Goal: Task Accomplishment & Management: Complete application form

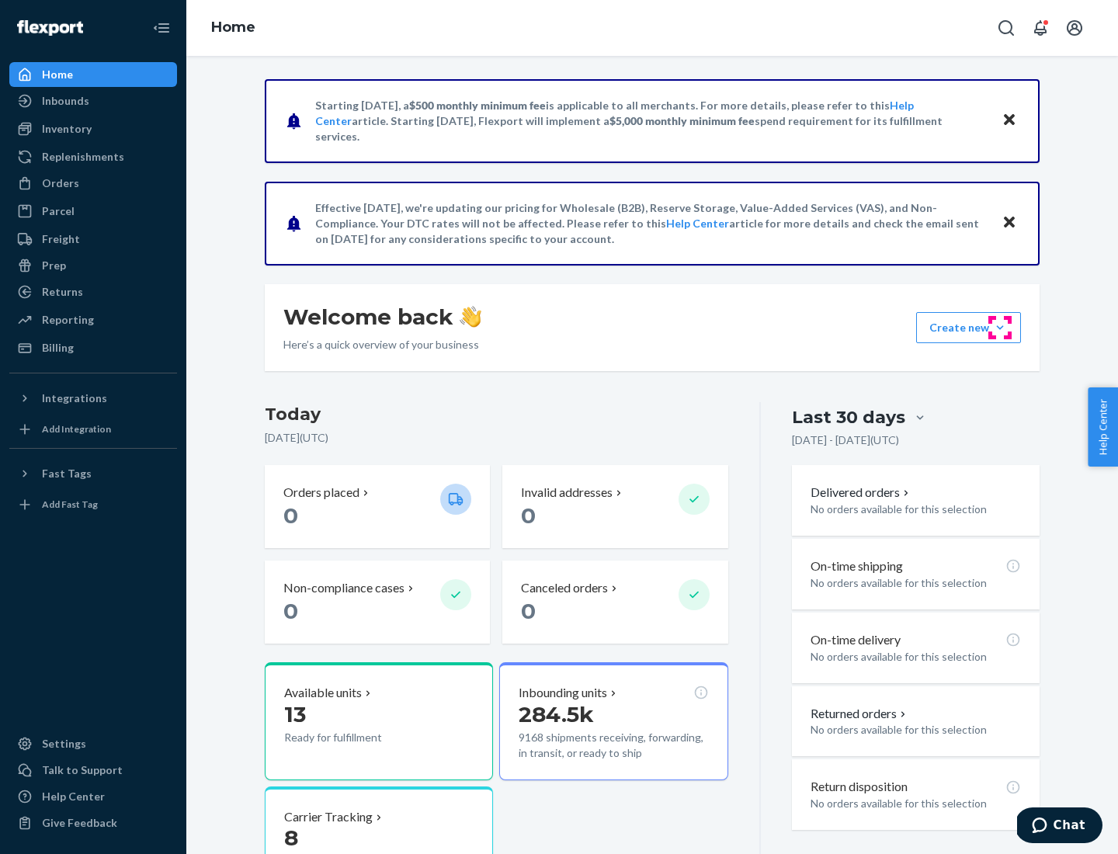
click at [1000, 328] on button "Create new Create new inbound Create new order Create new product" at bounding box center [968, 327] width 105 height 31
click at [93, 101] on div "Inbounds" at bounding box center [93, 101] width 165 height 22
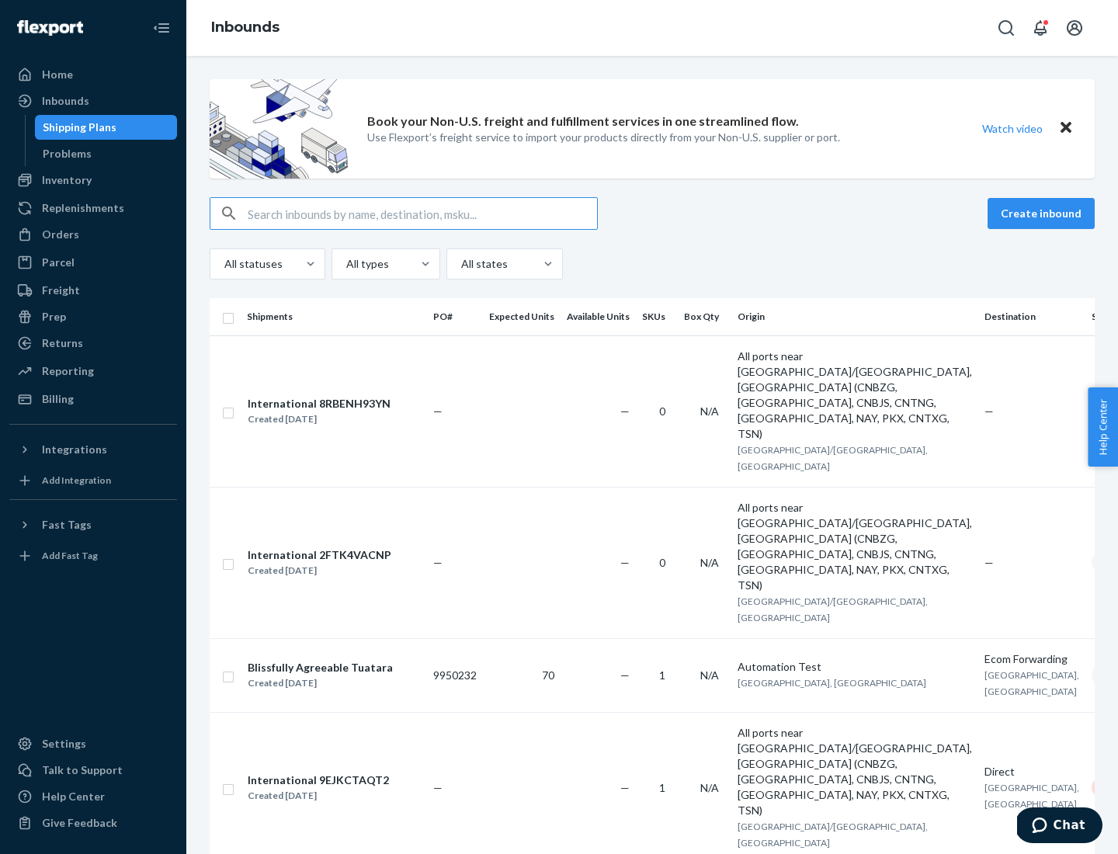
click at [1043, 213] on button "Create inbound" at bounding box center [1041, 213] width 107 height 31
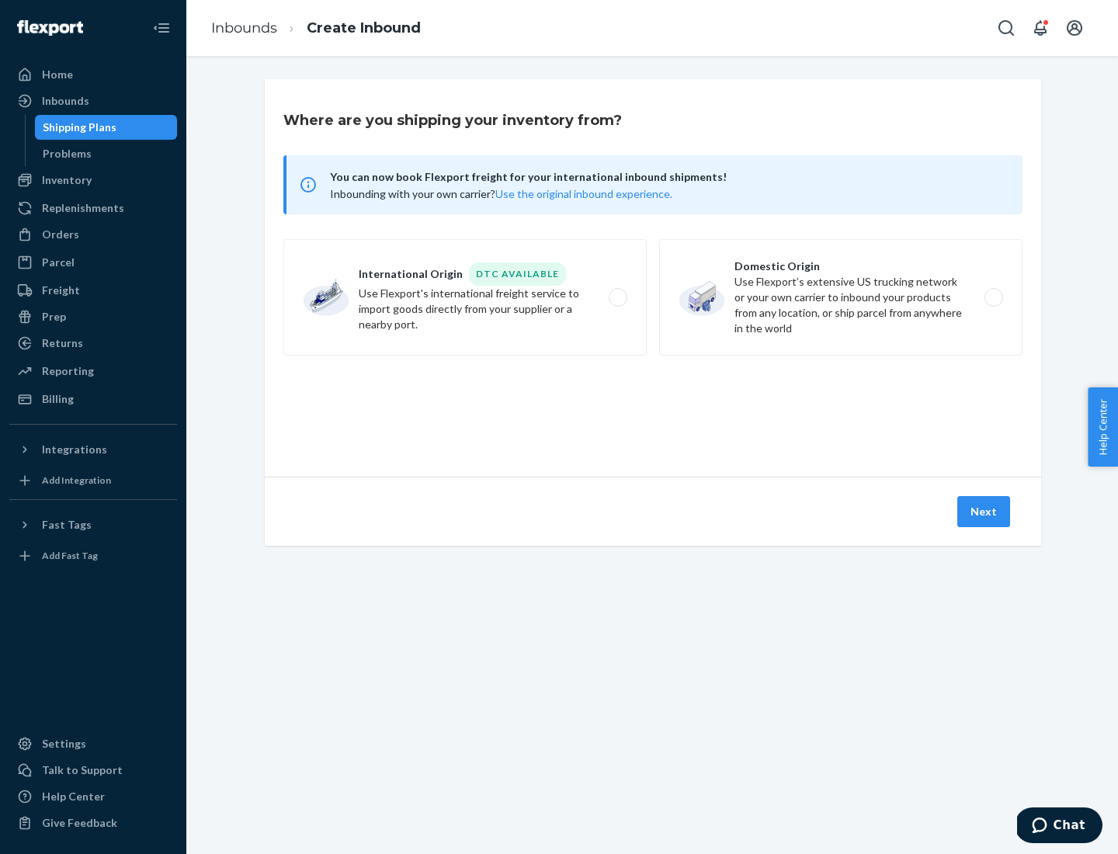
click at [841, 297] on label "Domestic Origin Use Flexport’s extensive US trucking network or your own carrie…" at bounding box center [840, 297] width 363 height 116
click at [993, 297] on input "Domestic Origin Use Flexport’s extensive US trucking network or your own carrie…" at bounding box center [998, 298] width 10 height 10
radio input "true"
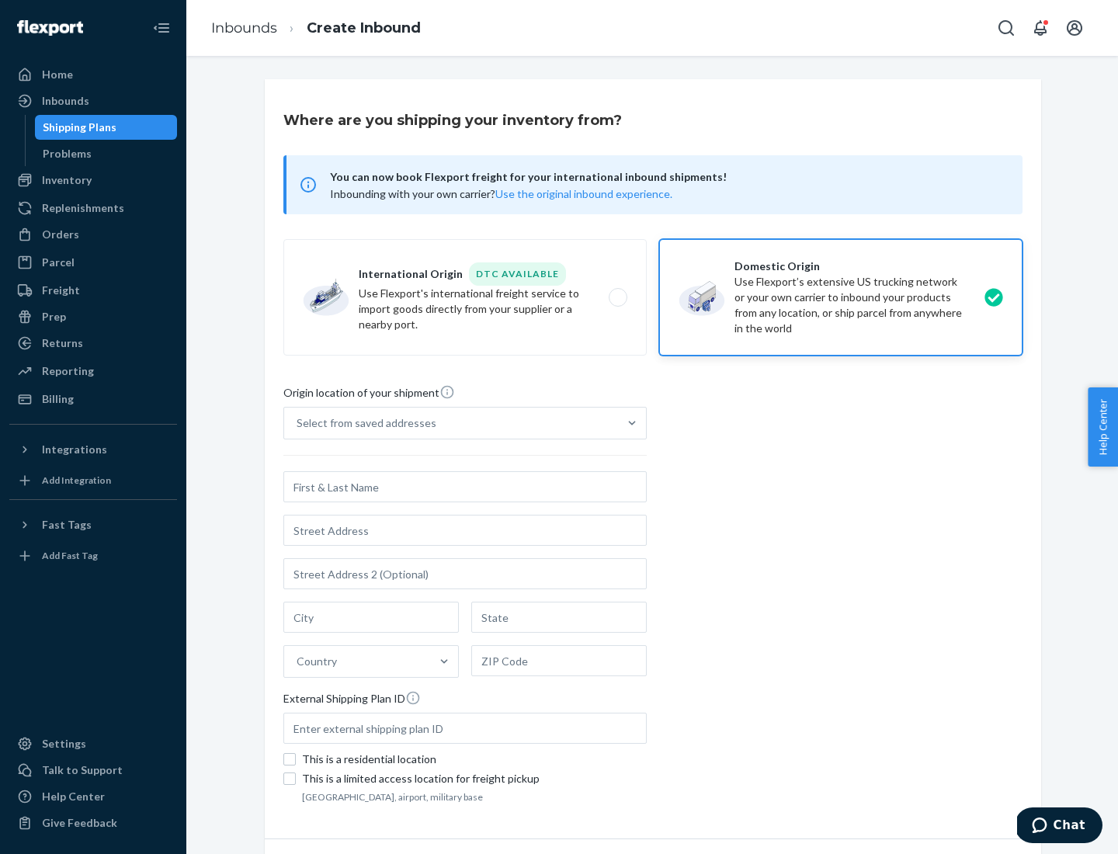
click at [363, 423] on div "Select from saved addresses" at bounding box center [367, 423] width 140 height 16
click at [298, 423] on input "Select from saved addresses" at bounding box center [298, 423] width 2 height 16
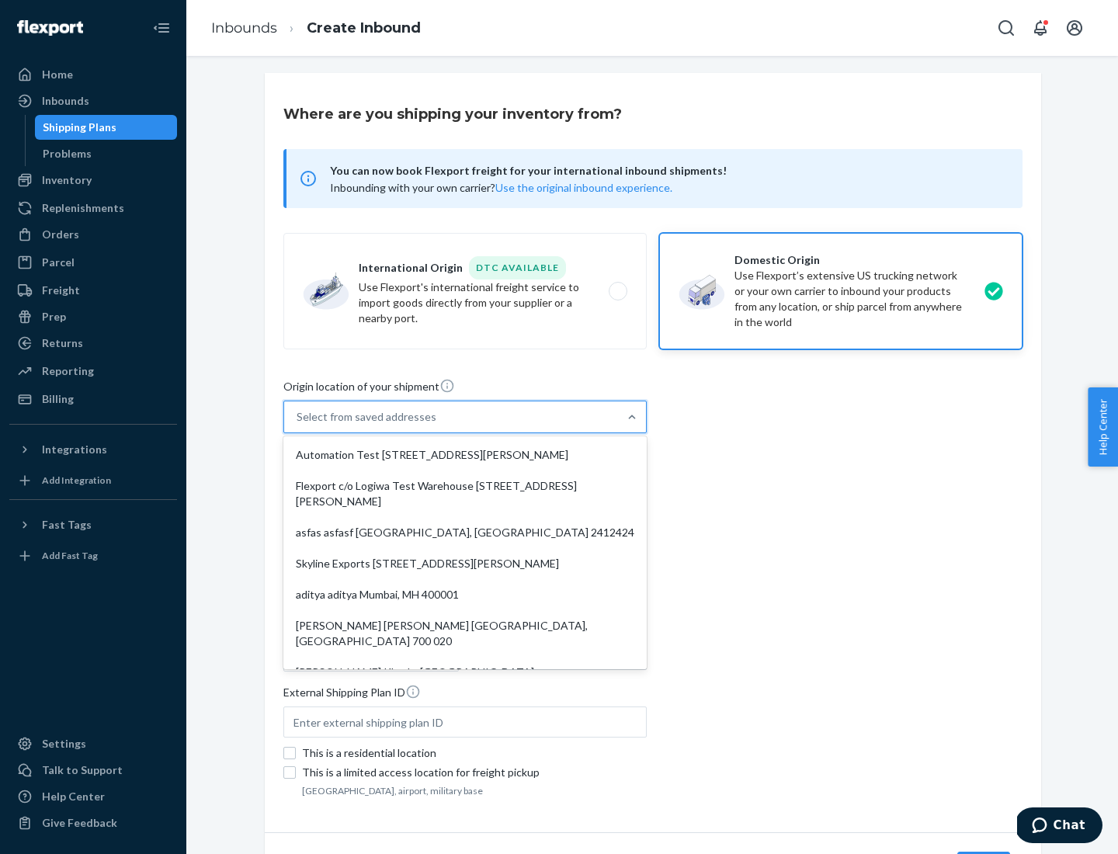
click at [465, 455] on div "Automation Test [STREET_ADDRESS][PERSON_NAME]" at bounding box center [464, 454] width 357 height 31
click at [298, 425] on input "option Automation Test [STREET_ADDRESS][PERSON_NAME]. 9 results available. Use …" at bounding box center [298, 417] width 2 height 16
type input "Automation Test"
type input "9th Floor"
type input "[GEOGRAPHIC_DATA]"
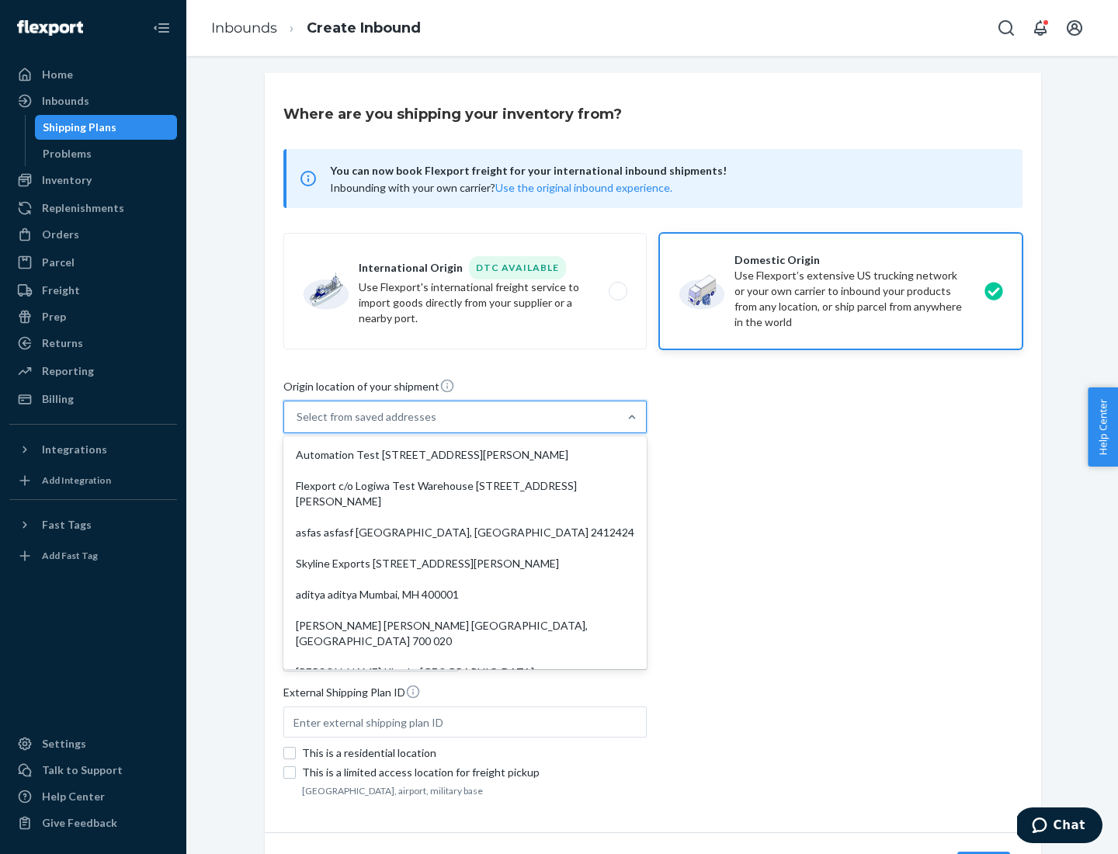
type input "CA"
type input "94104"
type input "[STREET_ADDRESS][PERSON_NAME]"
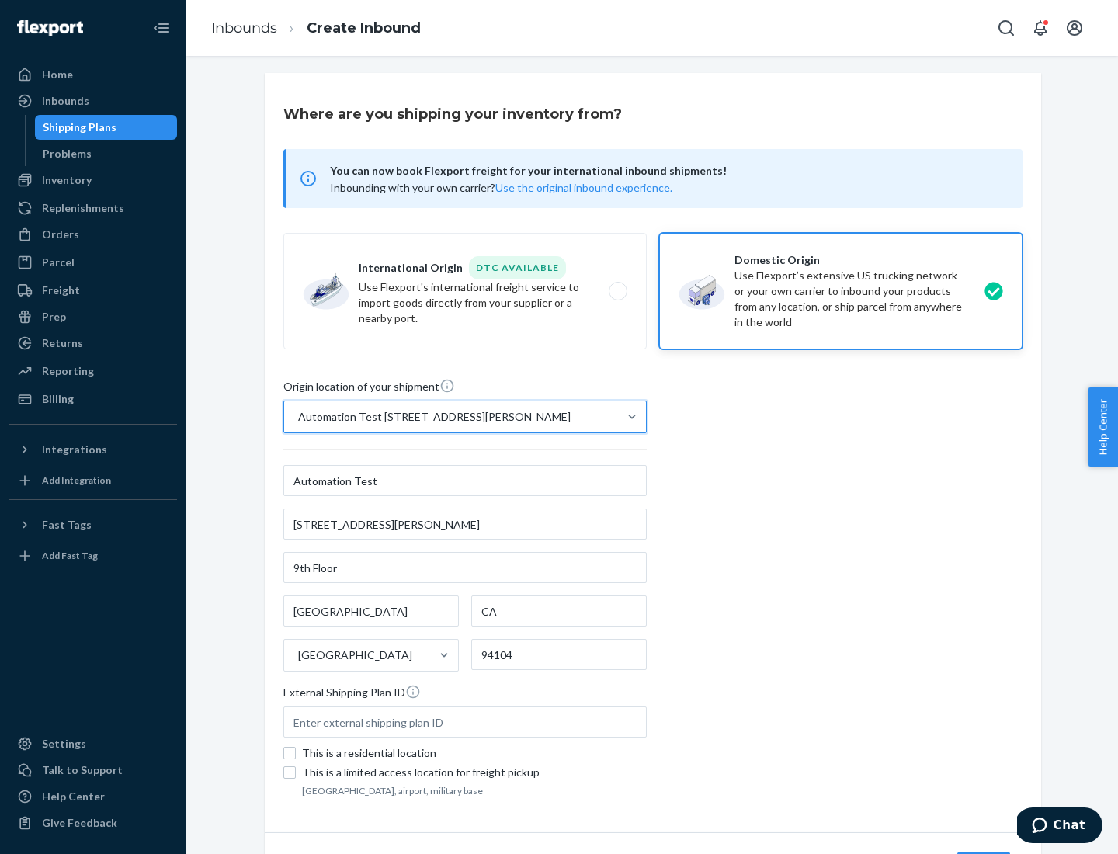
scroll to position [91, 0]
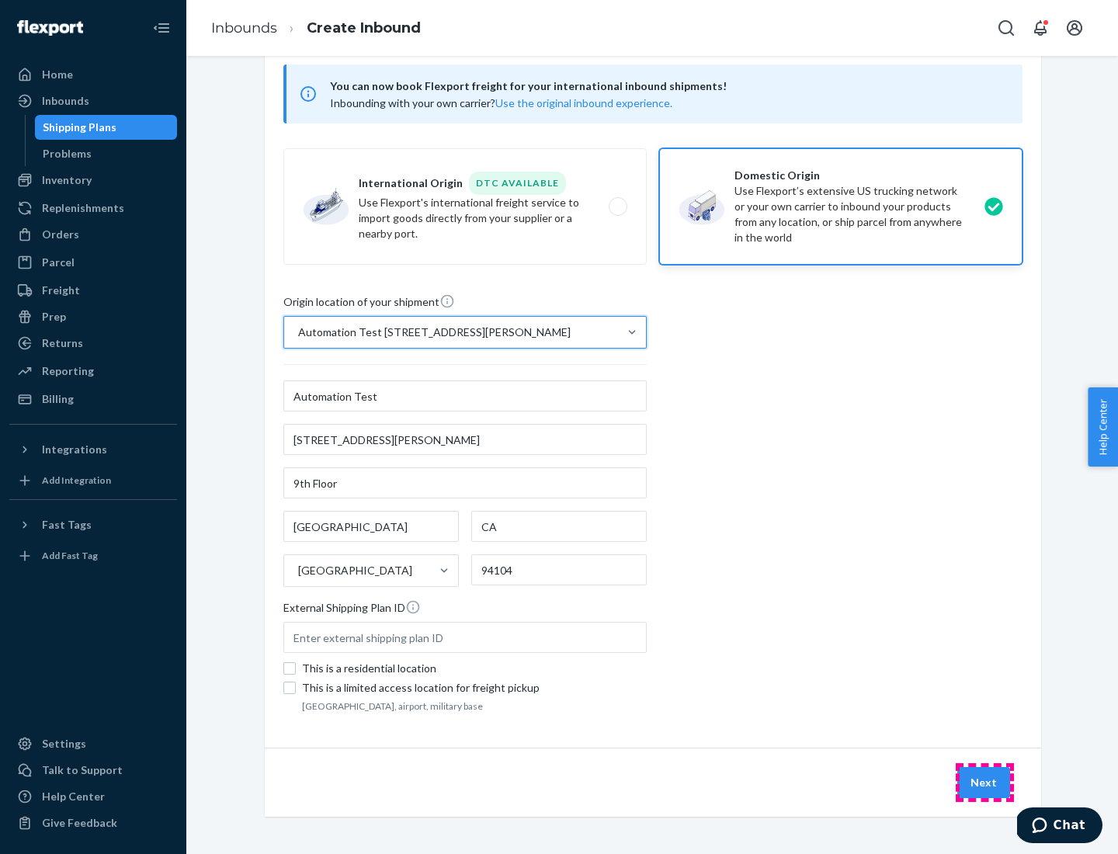
click at [984, 783] on button "Next" at bounding box center [983, 782] width 53 height 31
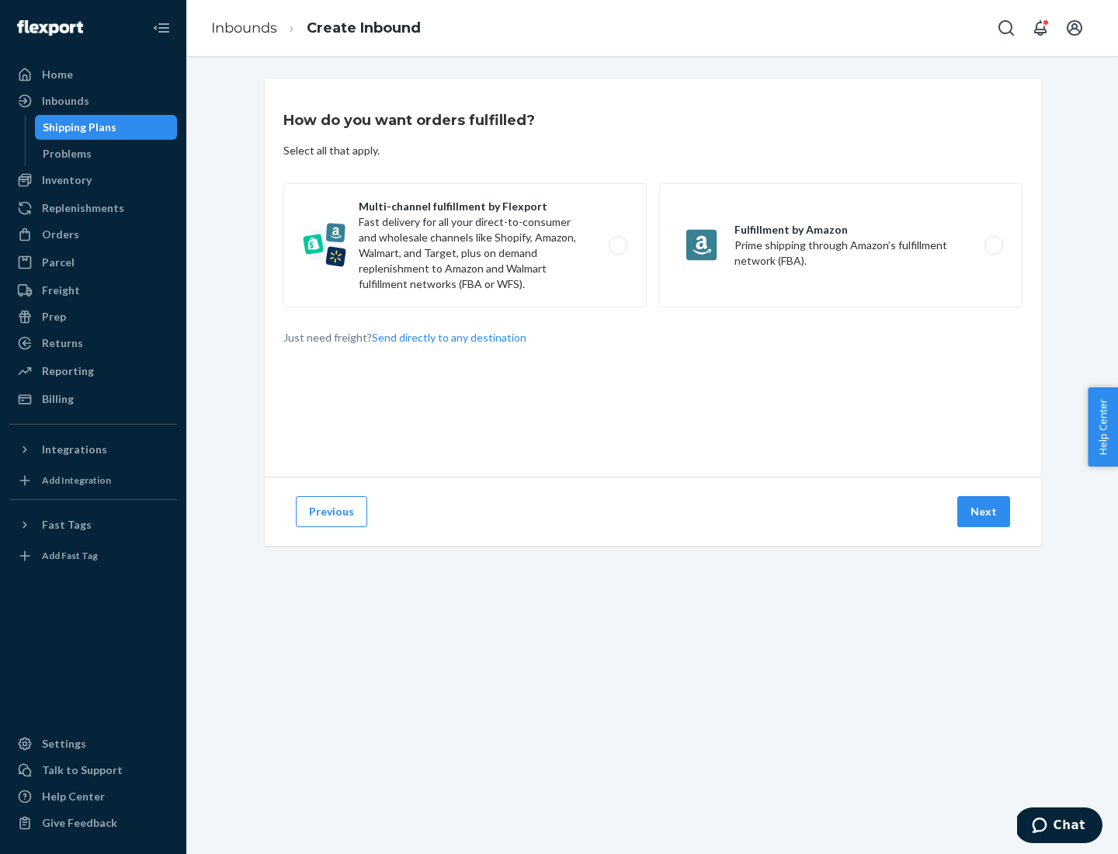
click at [465, 245] on label "Multi-channel fulfillment by Flexport Fast delivery for all your direct-to-cons…" at bounding box center [464, 245] width 363 height 124
click at [617, 245] on input "Multi-channel fulfillment by Flexport Fast delivery for all your direct-to-cons…" at bounding box center [622, 246] width 10 height 10
radio input "true"
click at [984, 512] on button "Next" at bounding box center [983, 511] width 53 height 31
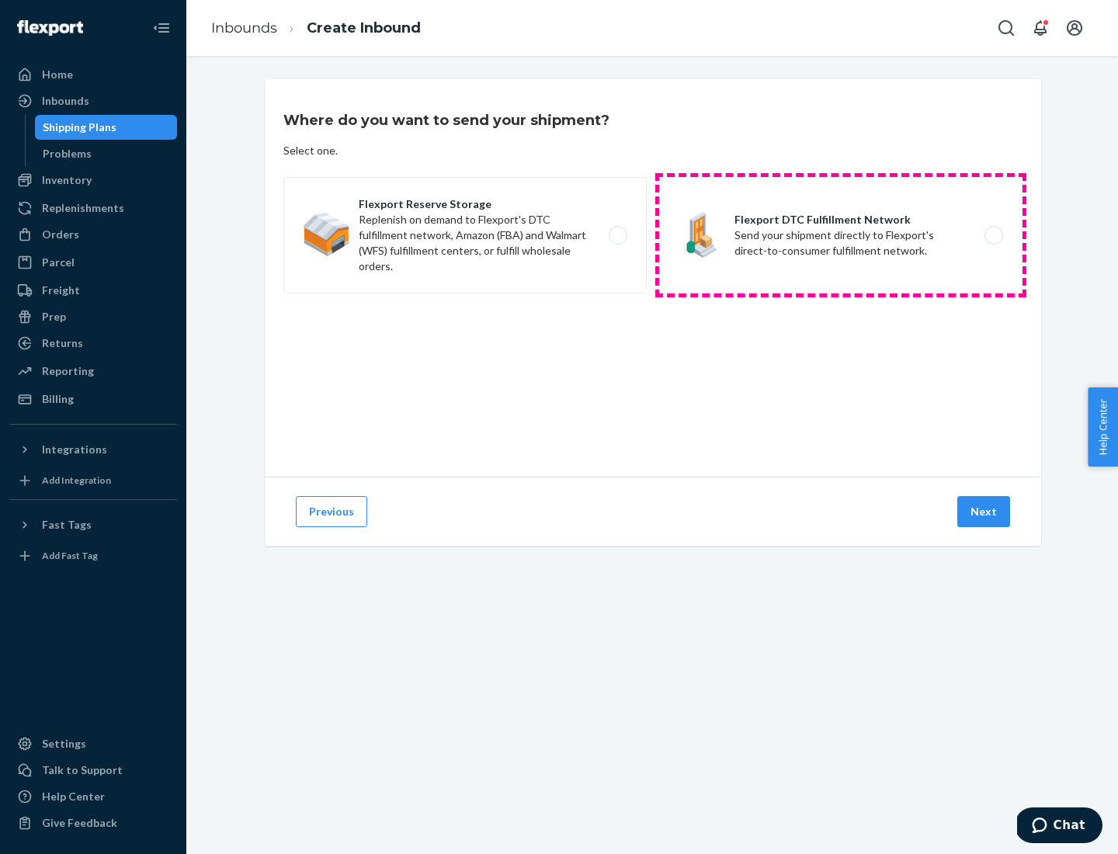
click at [841, 235] on label "Flexport DTC Fulfillment Network Send your shipment directly to Flexport's dire…" at bounding box center [840, 235] width 363 height 116
click at [993, 235] on input "Flexport DTC Fulfillment Network Send your shipment directly to Flexport's dire…" at bounding box center [998, 236] width 10 height 10
radio input "true"
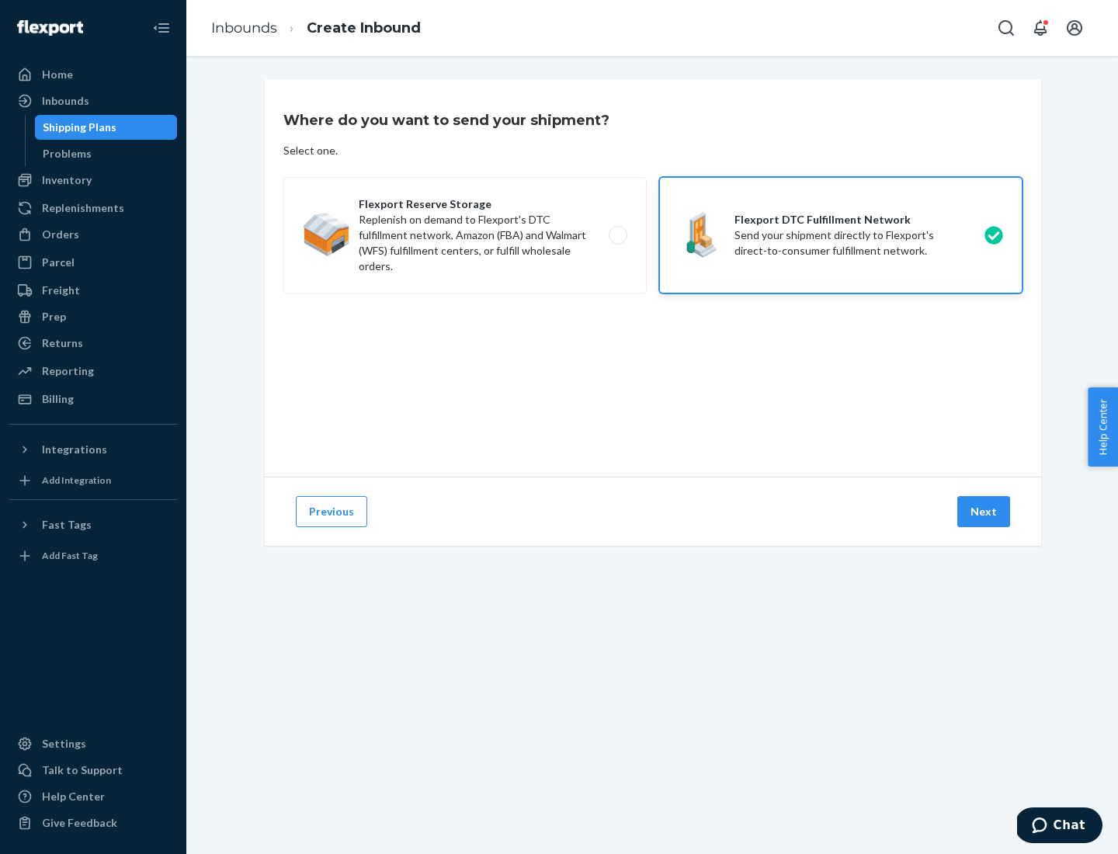
click at [984, 512] on button "Next" at bounding box center [983, 511] width 53 height 31
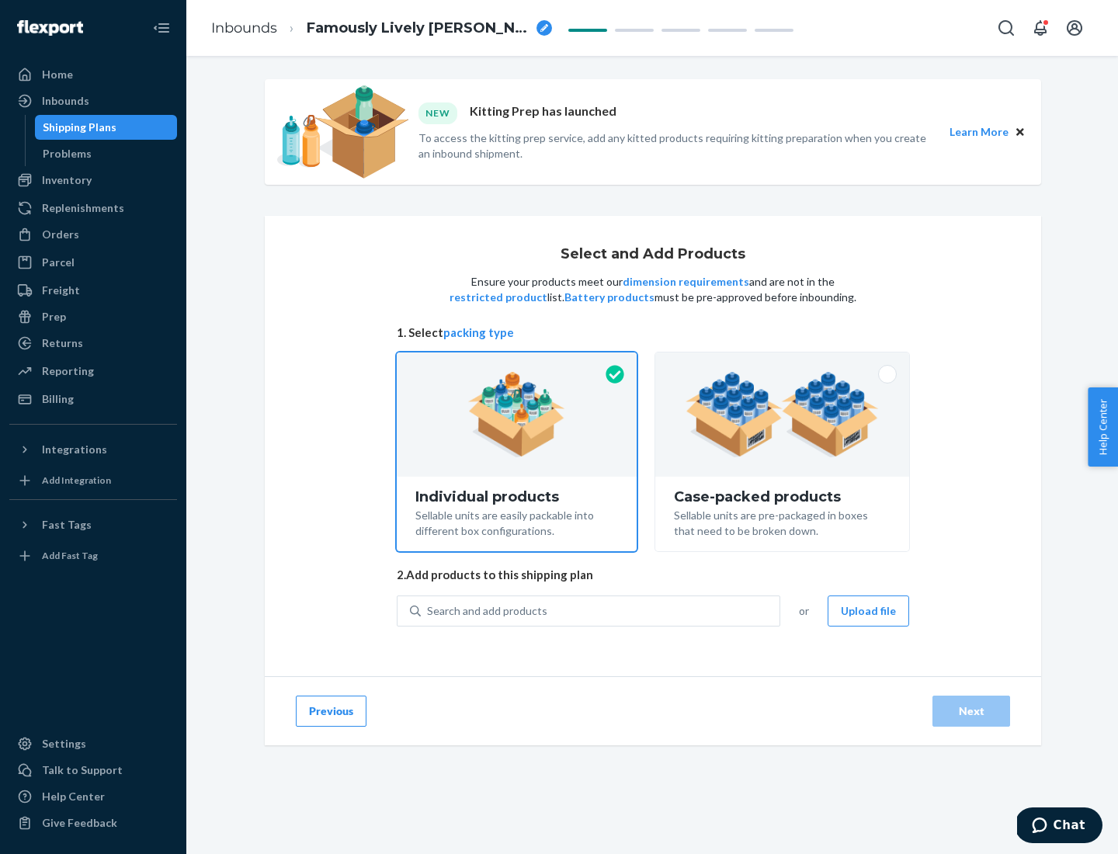
click at [783, 415] on img at bounding box center [782, 414] width 193 height 85
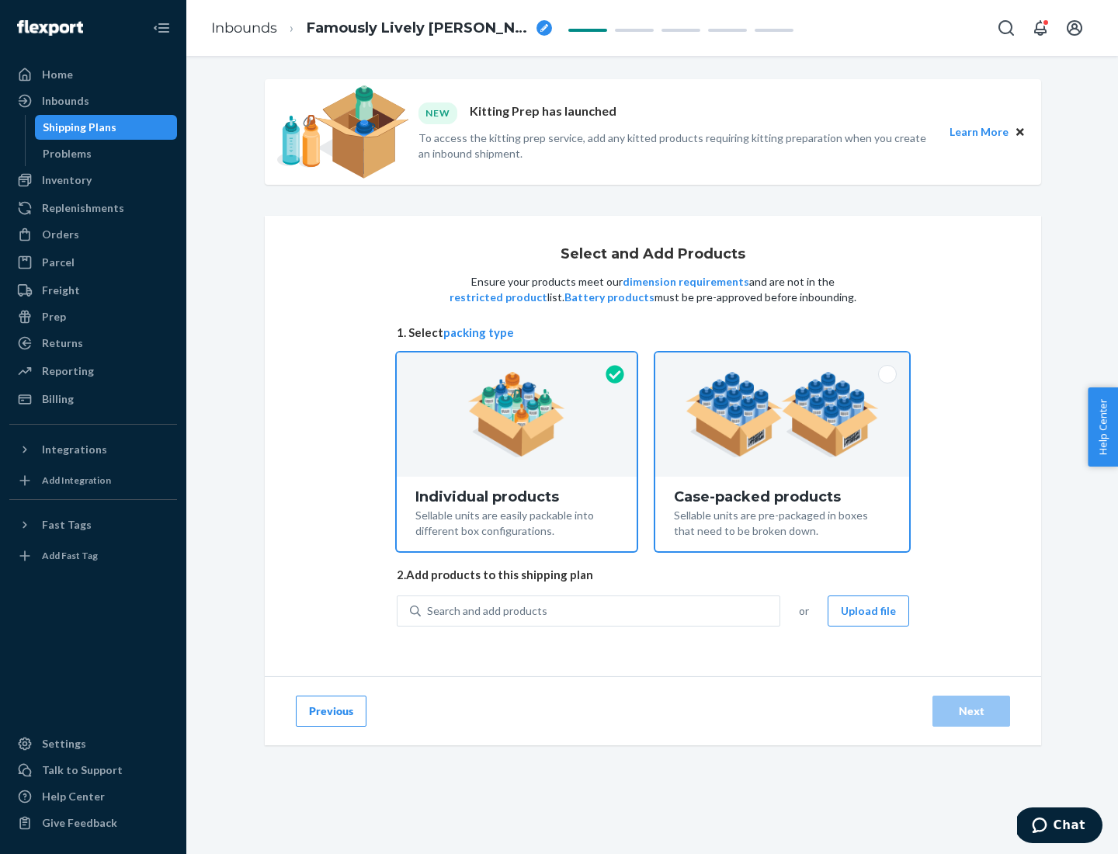
click at [783, 363] on input "Case-packed products Sellable units are pre-packaged in boxes that need to be b…" at bounding box center [782, 357] width 10 height 10
radio input "true"
radio input "false"
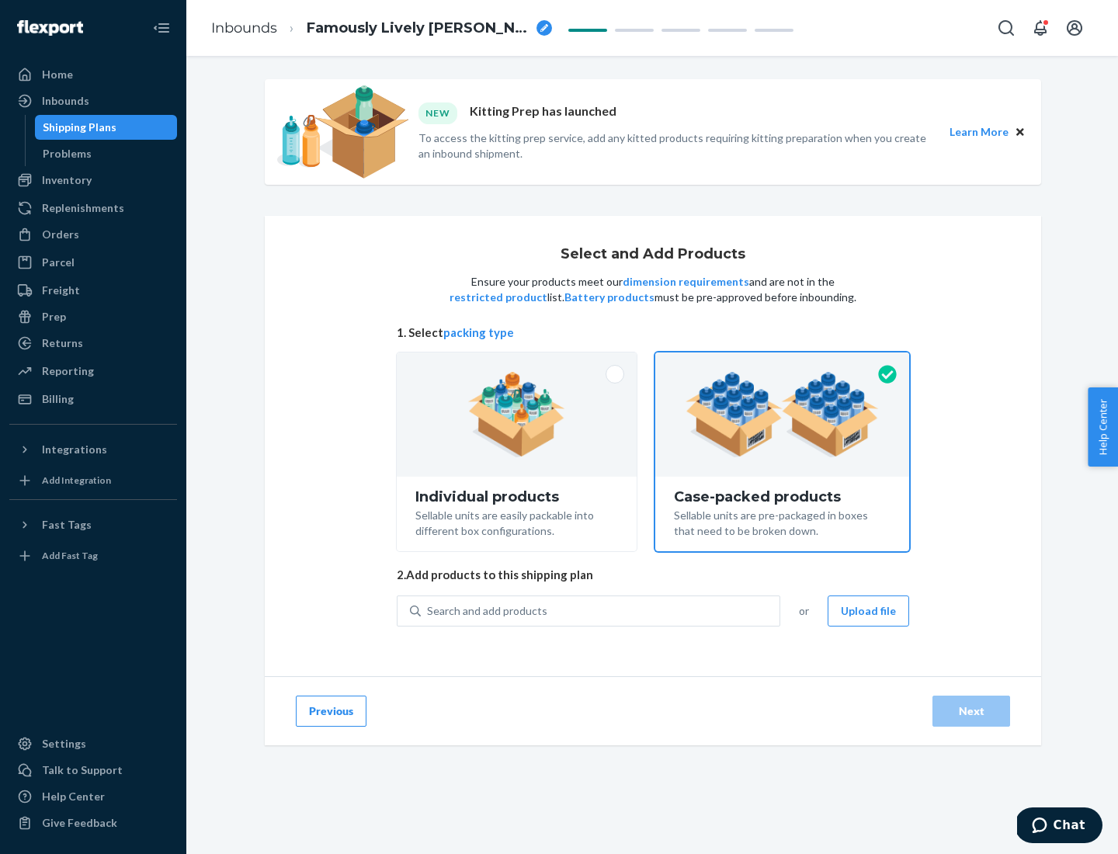
click at [601, 610] on div "Search and add products" at bounding box center [600, 611] width 359 height 28
click at [429, 610] on input "Search and add products" at bounding box center [428, 611] width 2 height 16
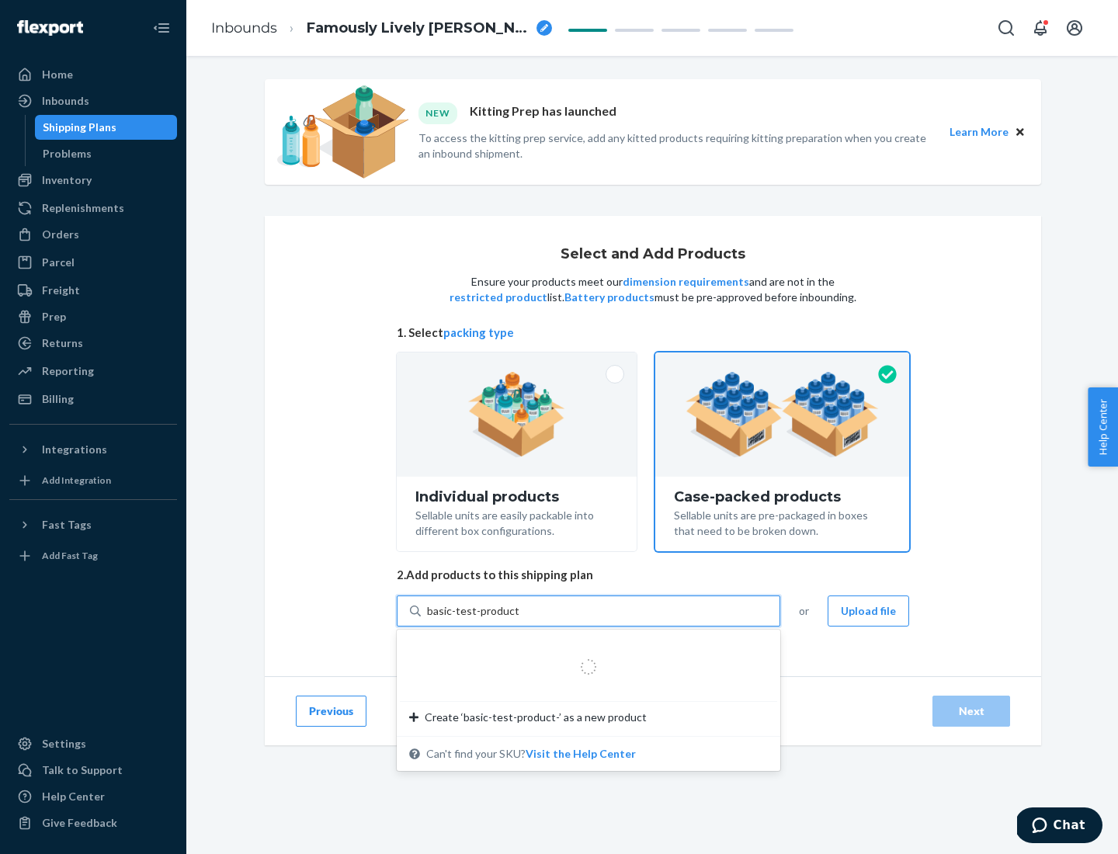
type input "basic-test-product-1"
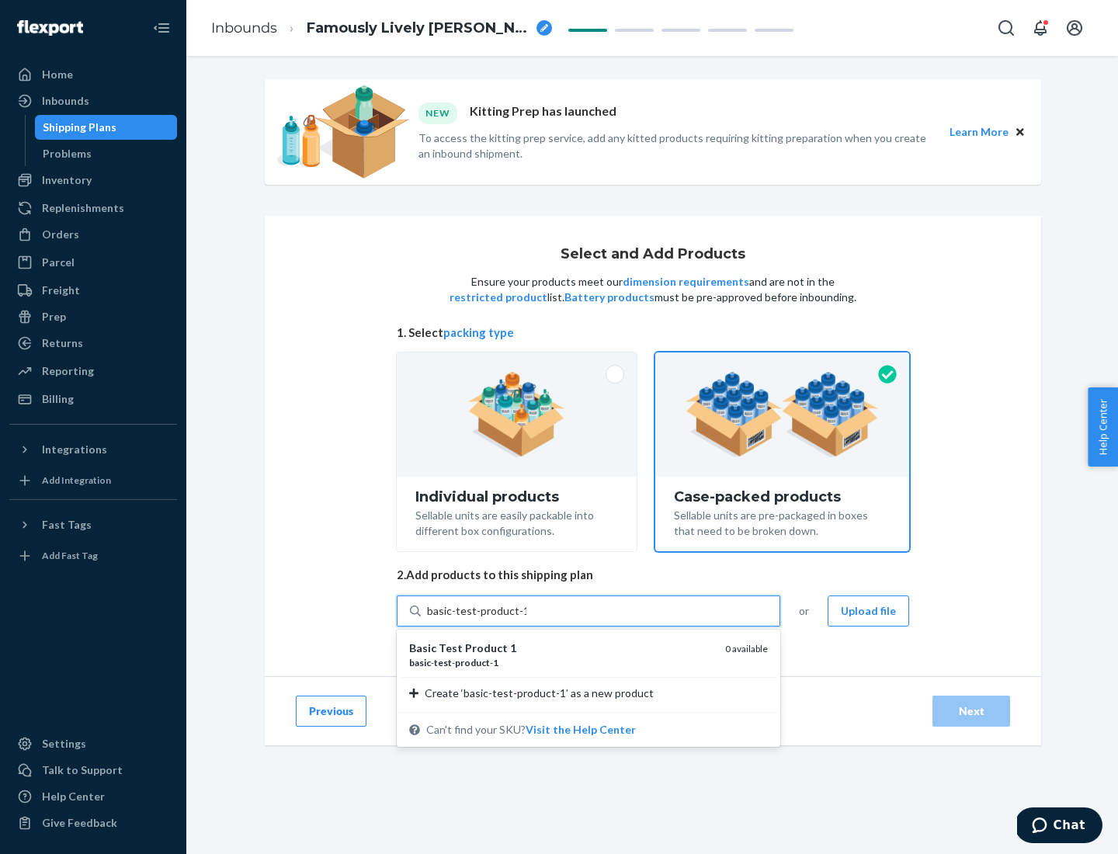
click at [561, 662] on div "basic - test - product - 1" at bounding box center [561, 662] width 304 height 13
click at [526, 619] on input "basic-test-product-1" at bounding box center [476, 611] width 99 height 16
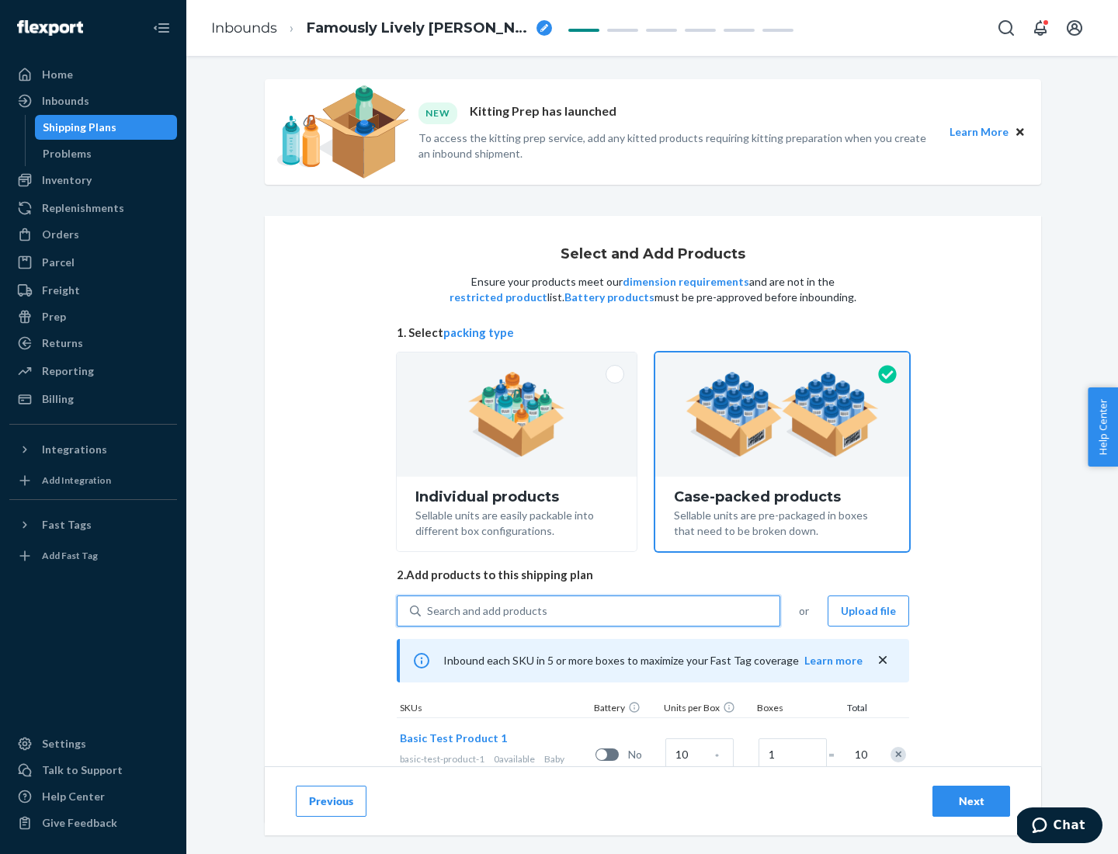
scroll to position [56, 0]
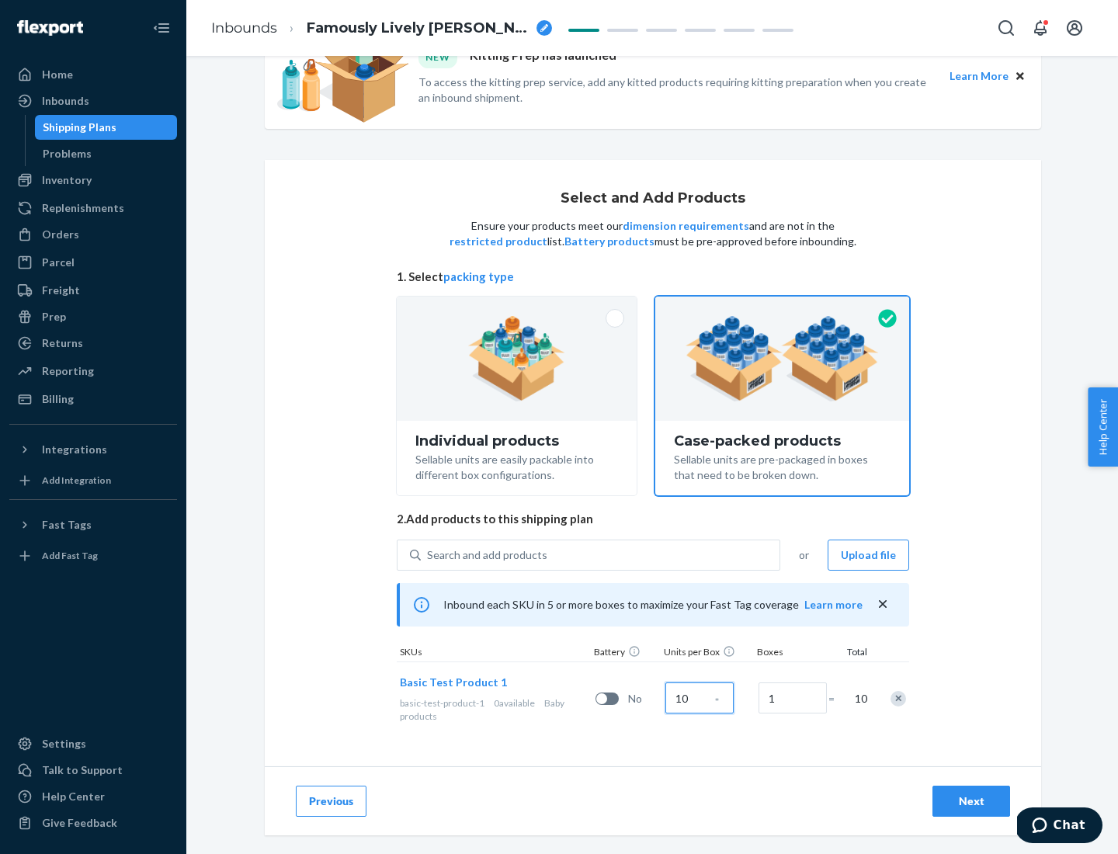
type input "10"
type input "7"
click at [971, 801] on div "Next" at bounding box center [971, 801] width 51 height 16
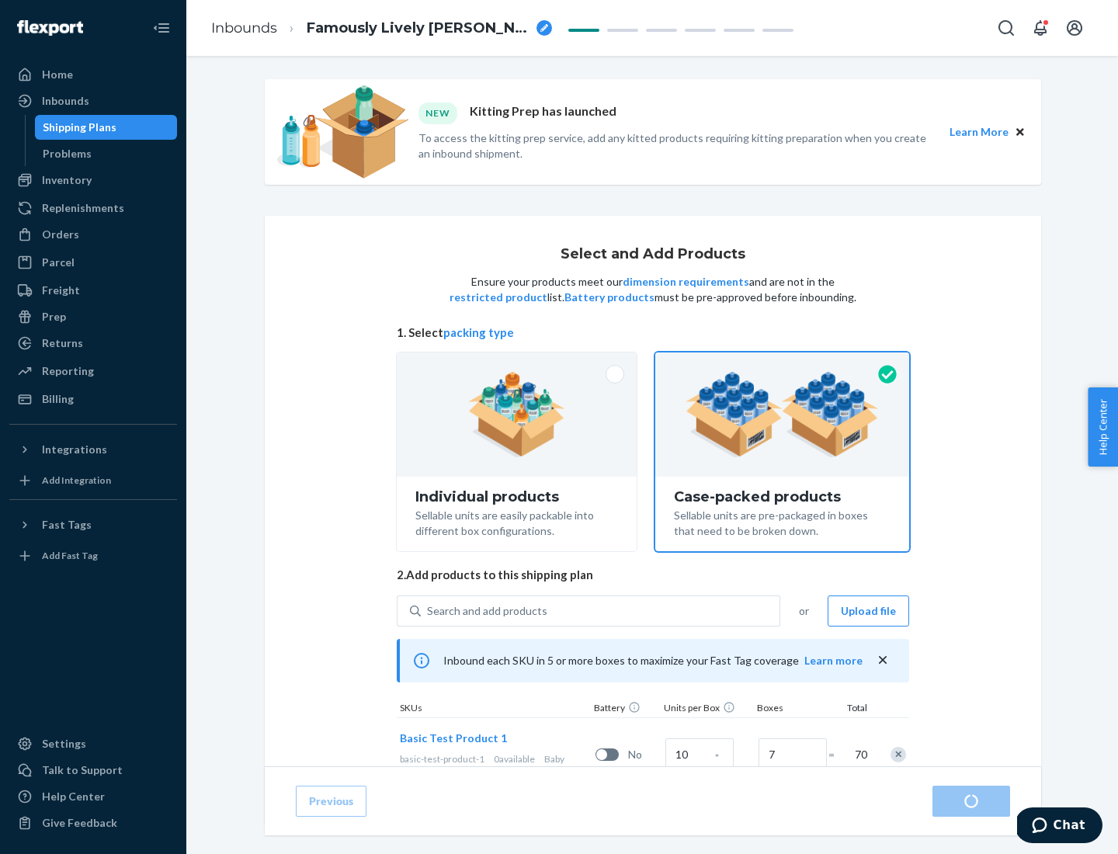
radio input "true"
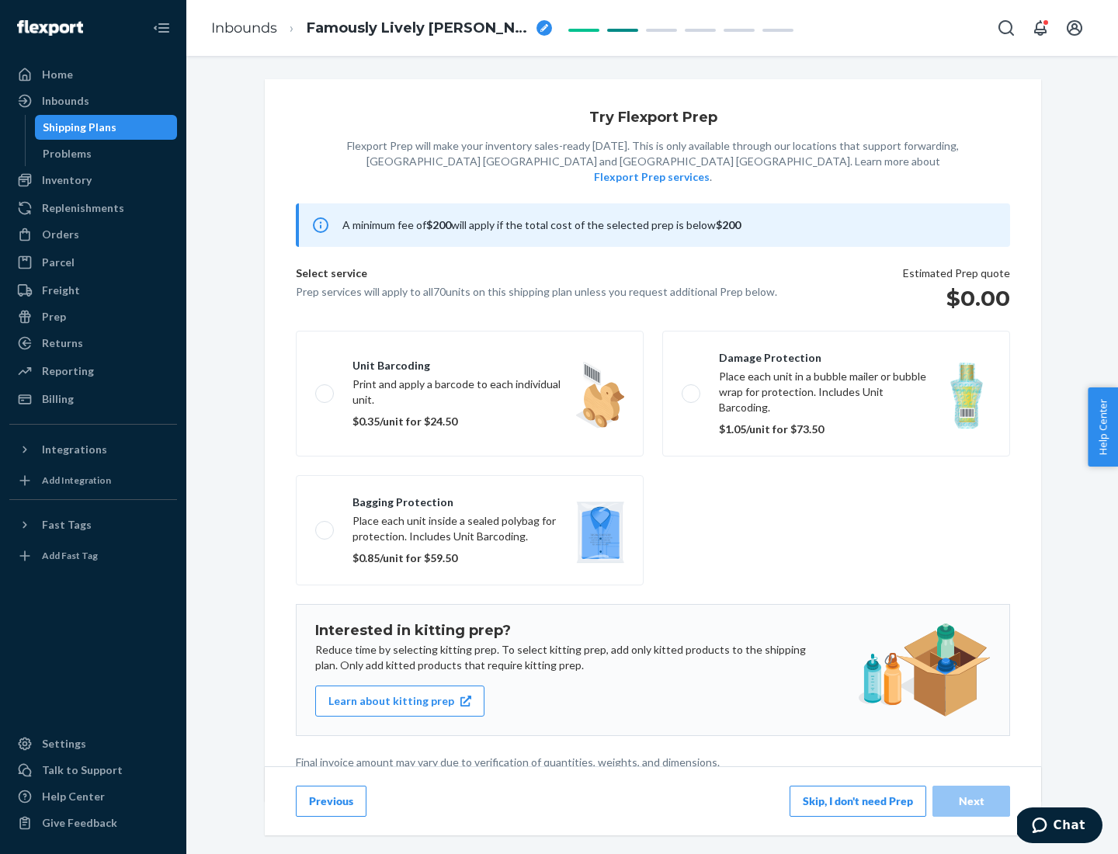
scroll to position [4, 0]
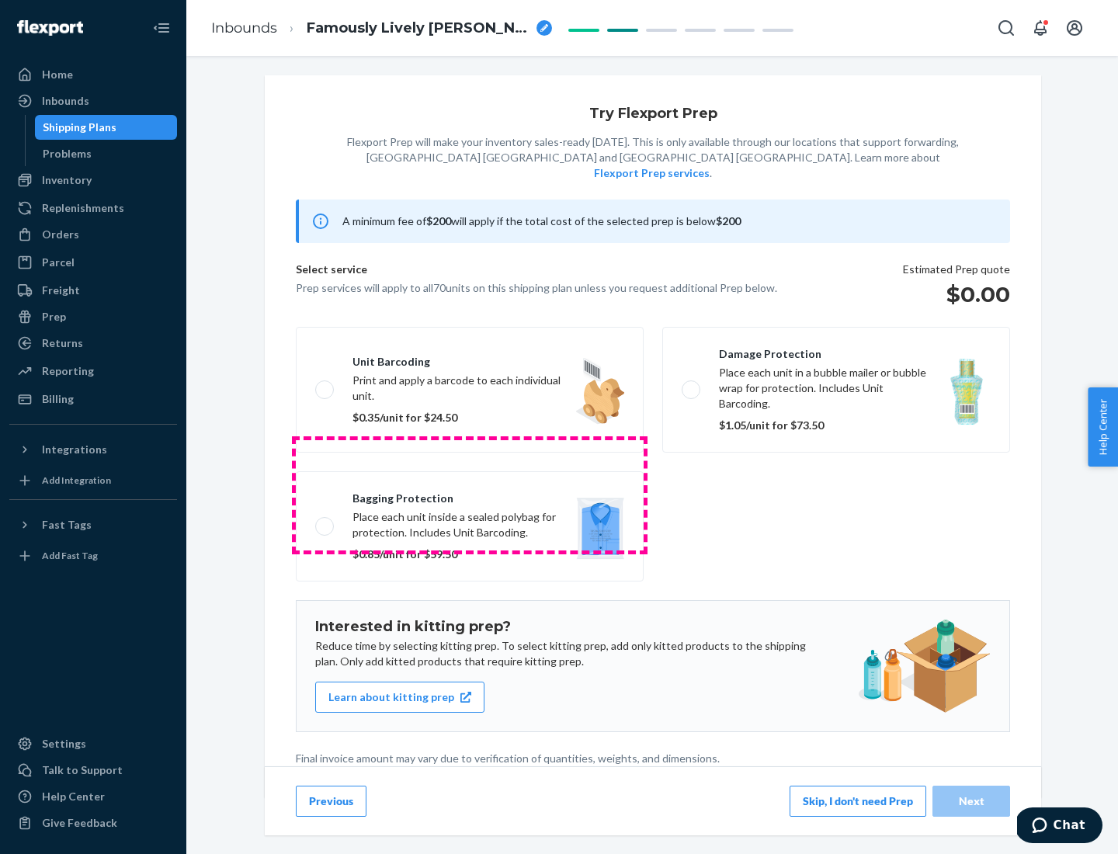
click at [470, 495] on label "Bagging protection Place each unit inside a sealed polybag for protection. Incl…" at bounding box center [470, 526] width 348 height 110
click at [325, 521] on input "Bagging protection Place each unit inside a sealed polybag for protection. Incl…" at bounding box center [320, 526] width 10 height 10
checkbox input "true"
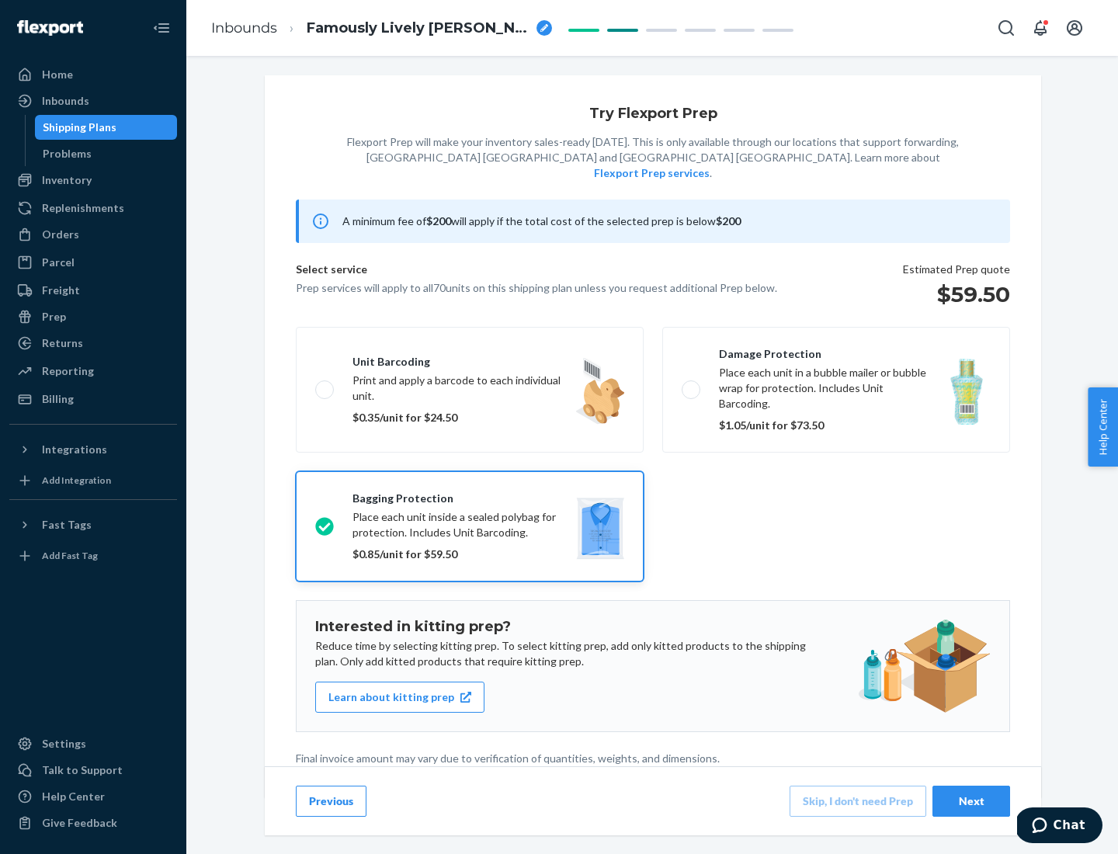
click at [971, 800] on div "Next" at bounding box center [971, 801] width 51 height 16
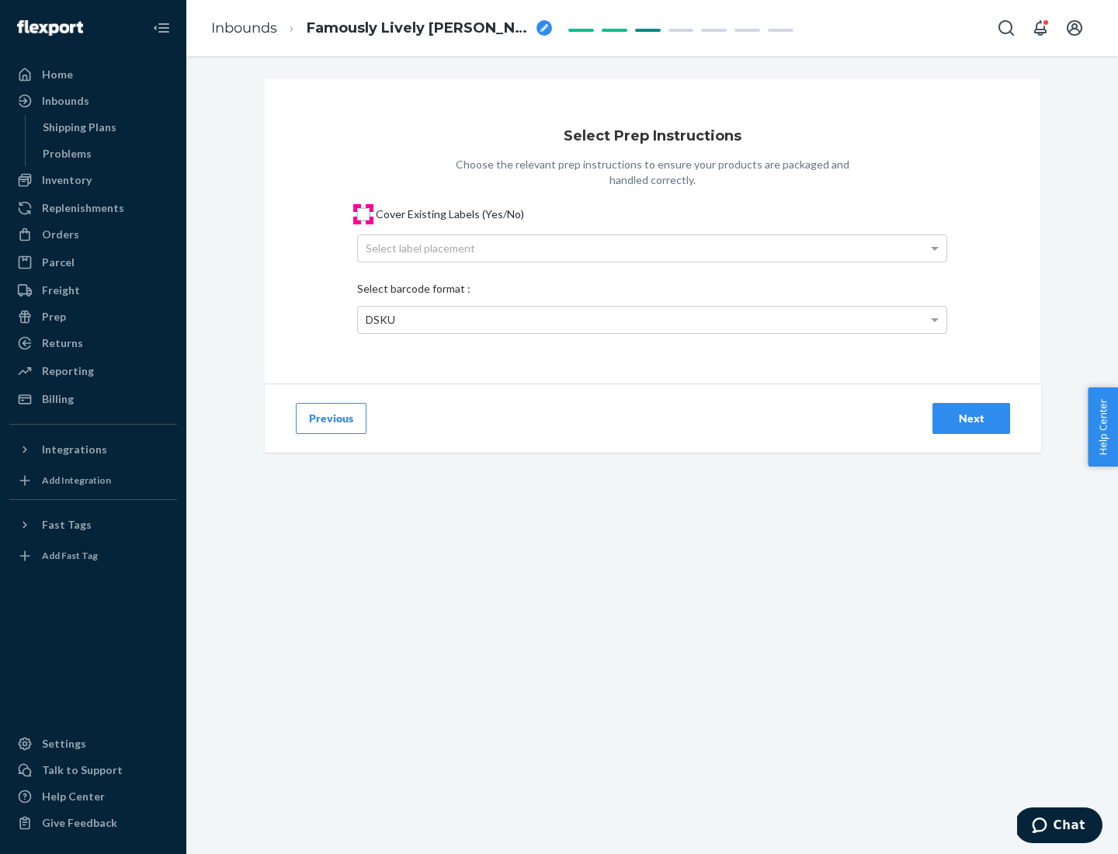
click at [363, 213] on input "Cover Existing Labels (Yes/No)" at bounding box center [363, 214] width 12 height 12
checkbox input "true"
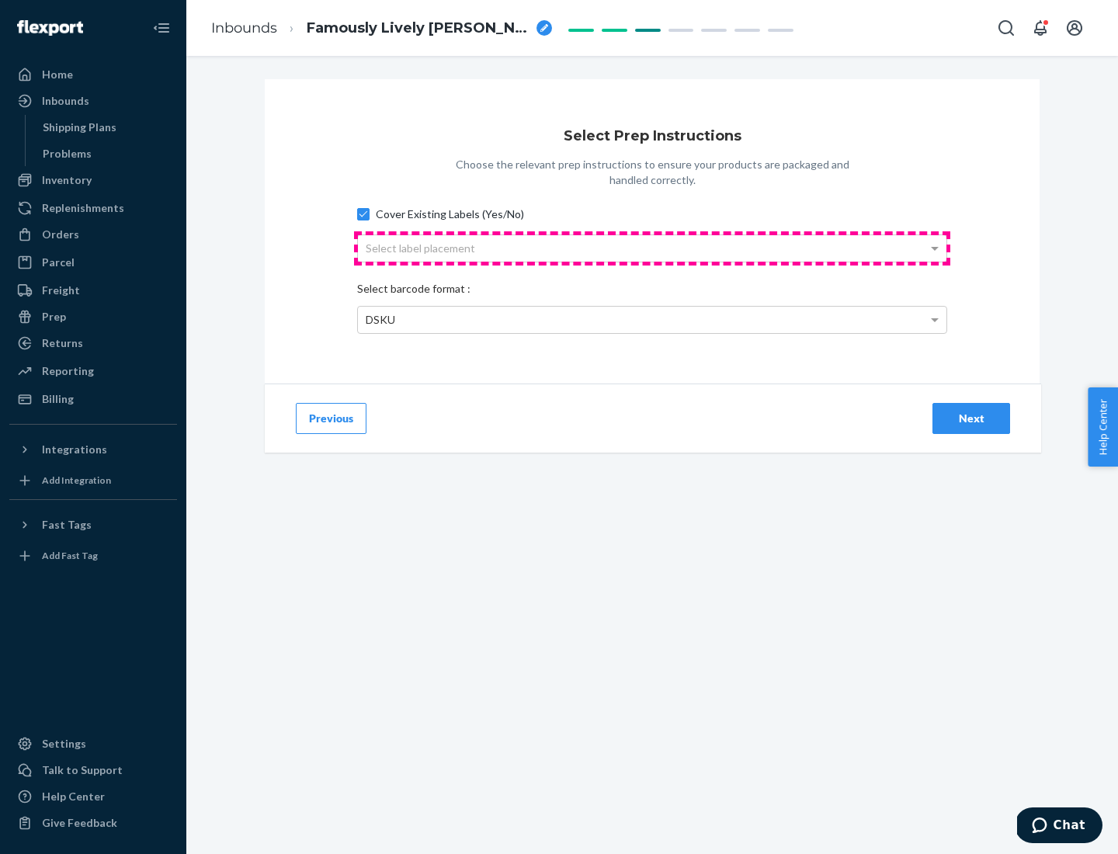
click at [652, 248] on div "Select label placement" at bounding box center [652, 248] width 588 height 26
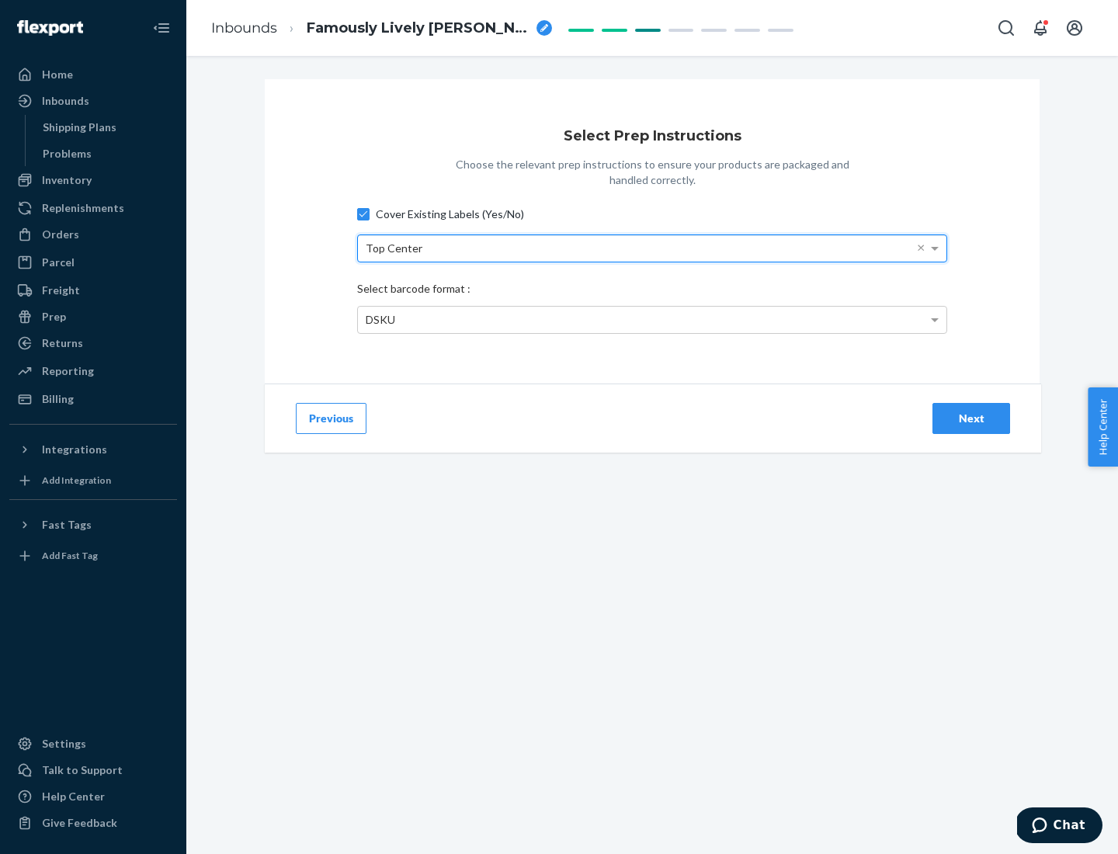
click at [652, 319] on div "DSKU" at bounding box center [652, 320] width 588 height 26
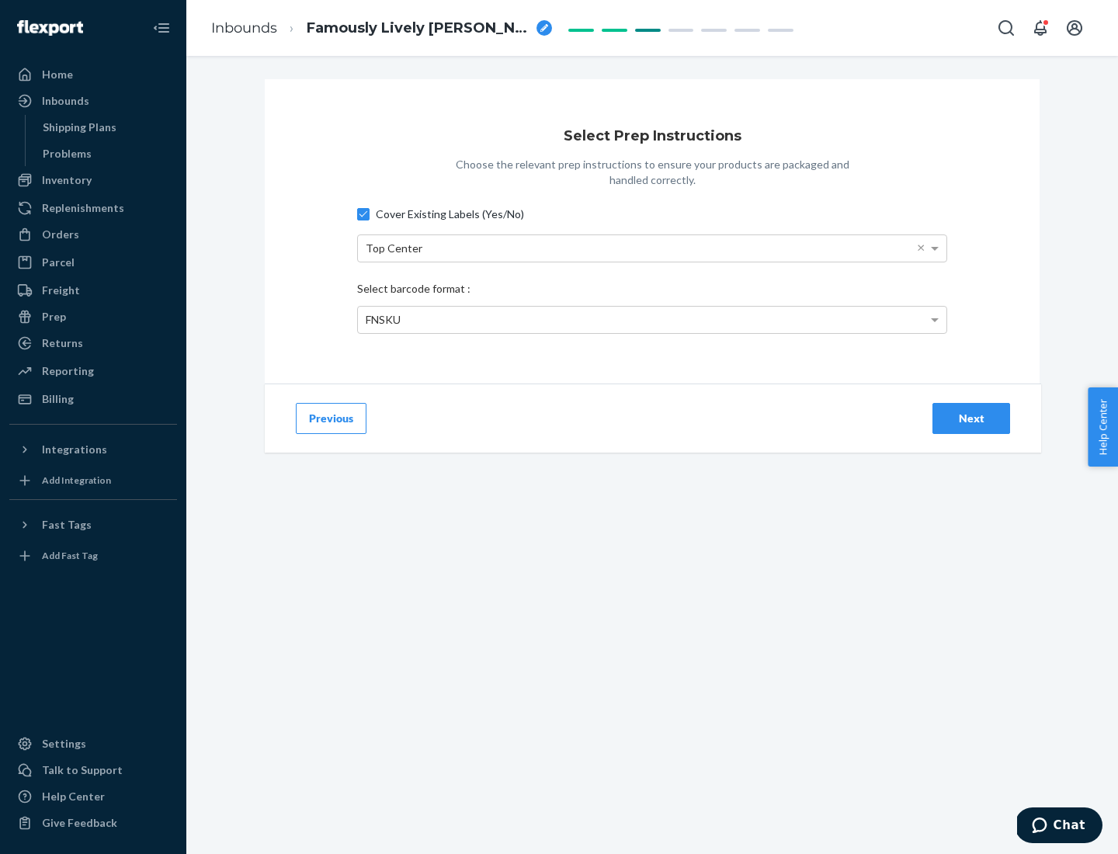
click at [971, 418] on div "Next" at bounding box center [971, 419] width 51 height 16
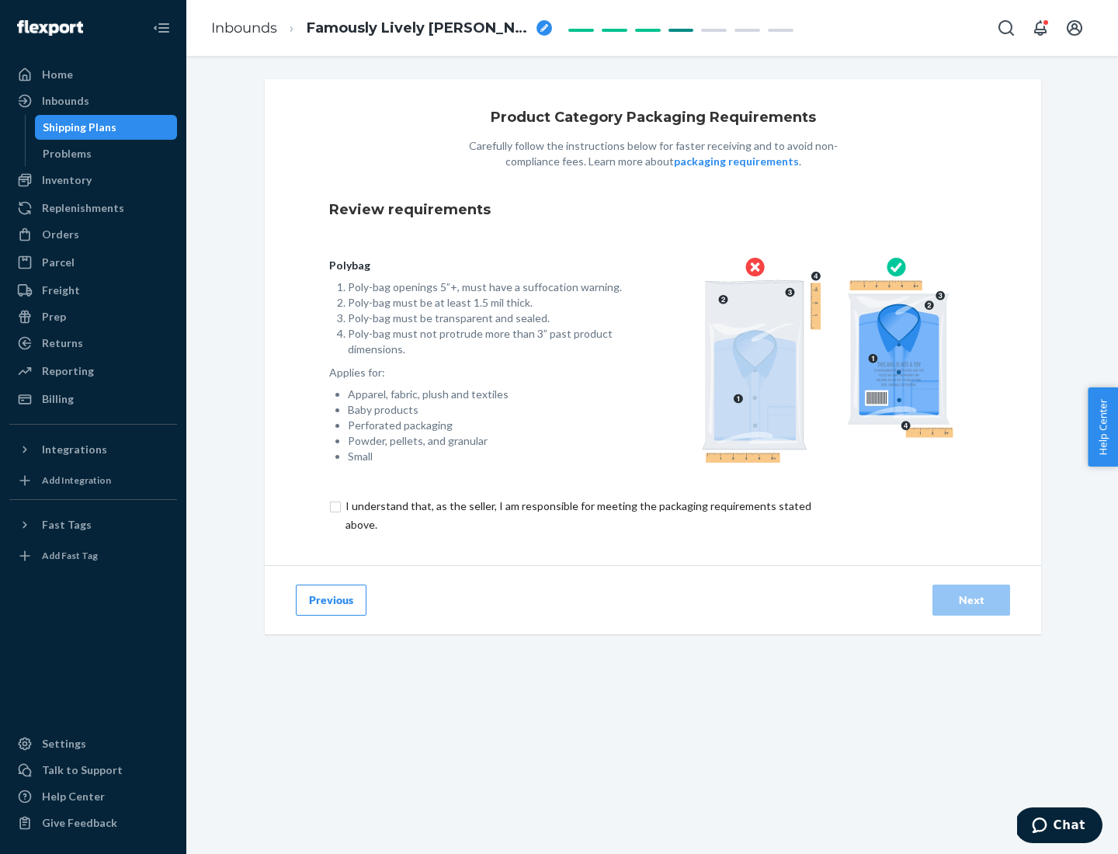
click at [577, 515] on input "checkbox" at bounding box center [587, 515] width 516 height 37
checkbox input "true"
click at [971, 599] on div "Next" at bounding box center [971, 600] width 51 height 16
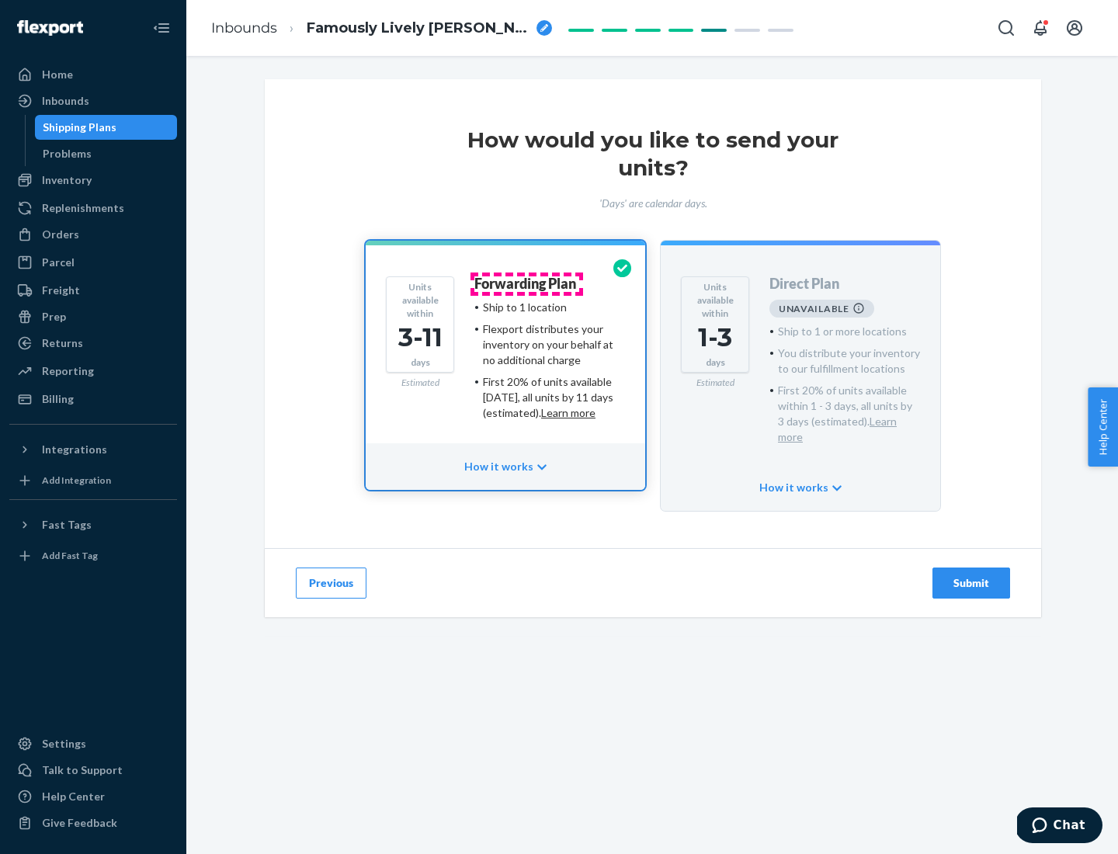
click at [526, 283] on h4 "Forwarding Plan" at bounding box center [525, 284] width 102 height 16
click at [971, 575] on div "Submit" at bounding box center [971, 583] width 51 height 16
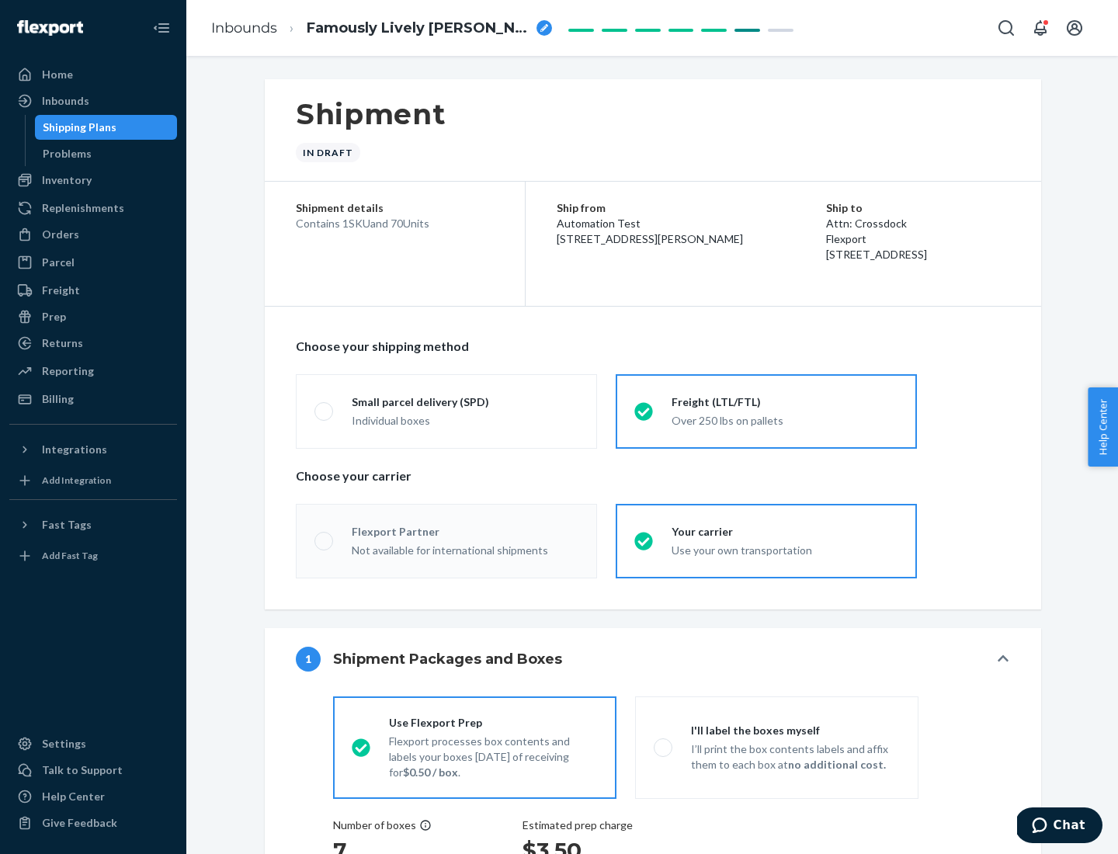
radio input "true"
radio input "false"
radio input "true"
radio input "false"
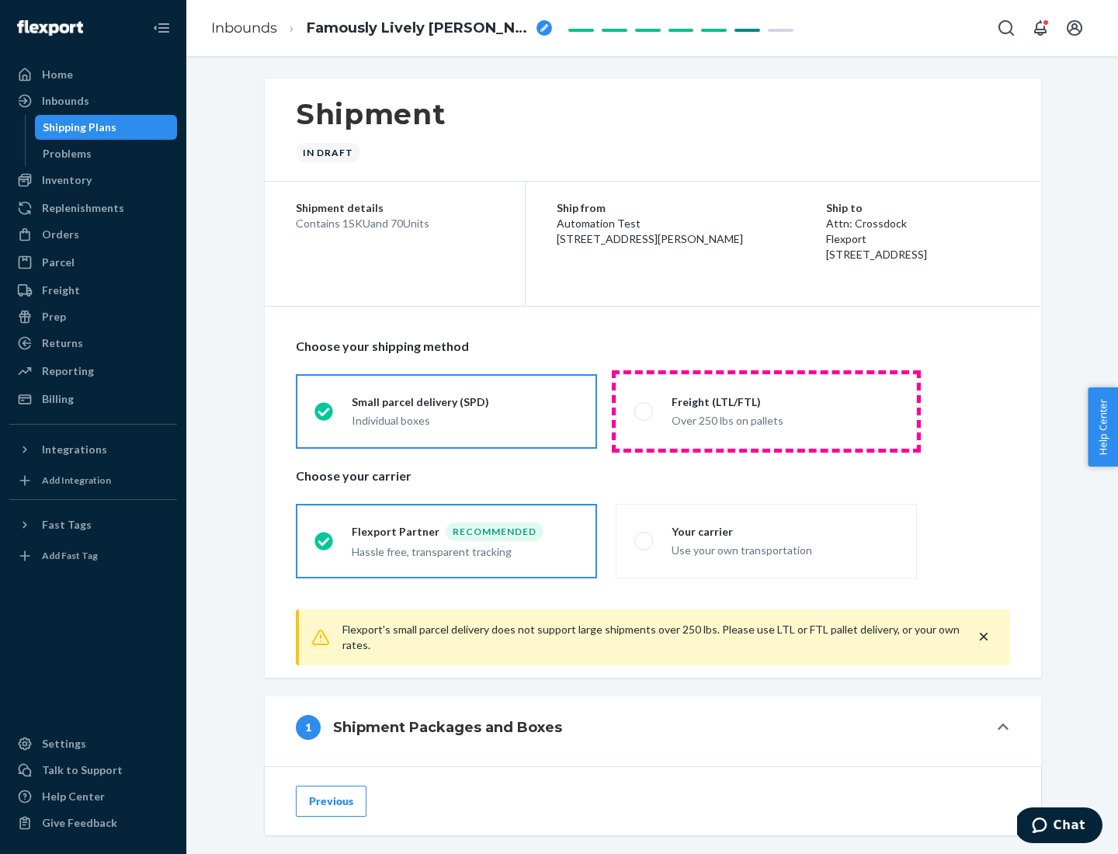
click at [766, 411] on div "Over 250 lbs on pallets" at bounding box center [785, 419] width 227 height 19
click at [644, 411] on input "Freight (LTL/FTL) Over 250 lbs on pallets" at bounding box center [639, 411] width 10 height 10
radio input "true"
radio input "false"
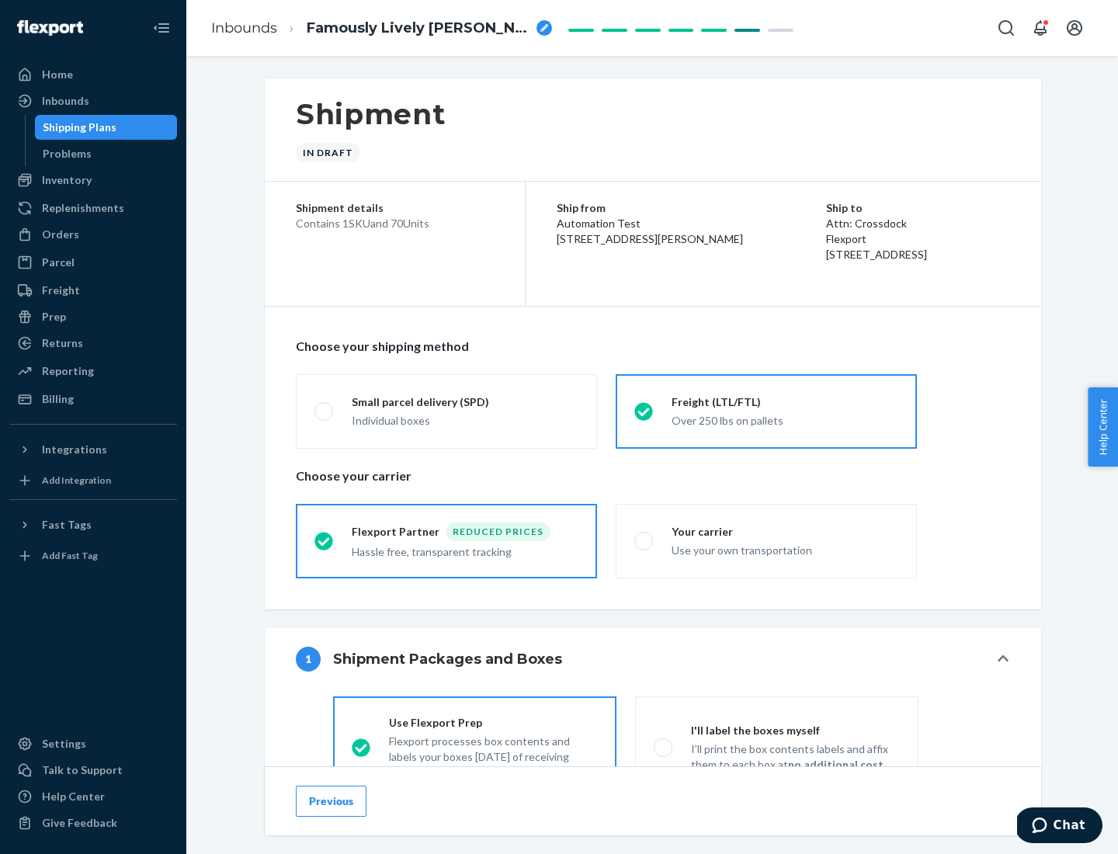
scroll to position [86, 0]
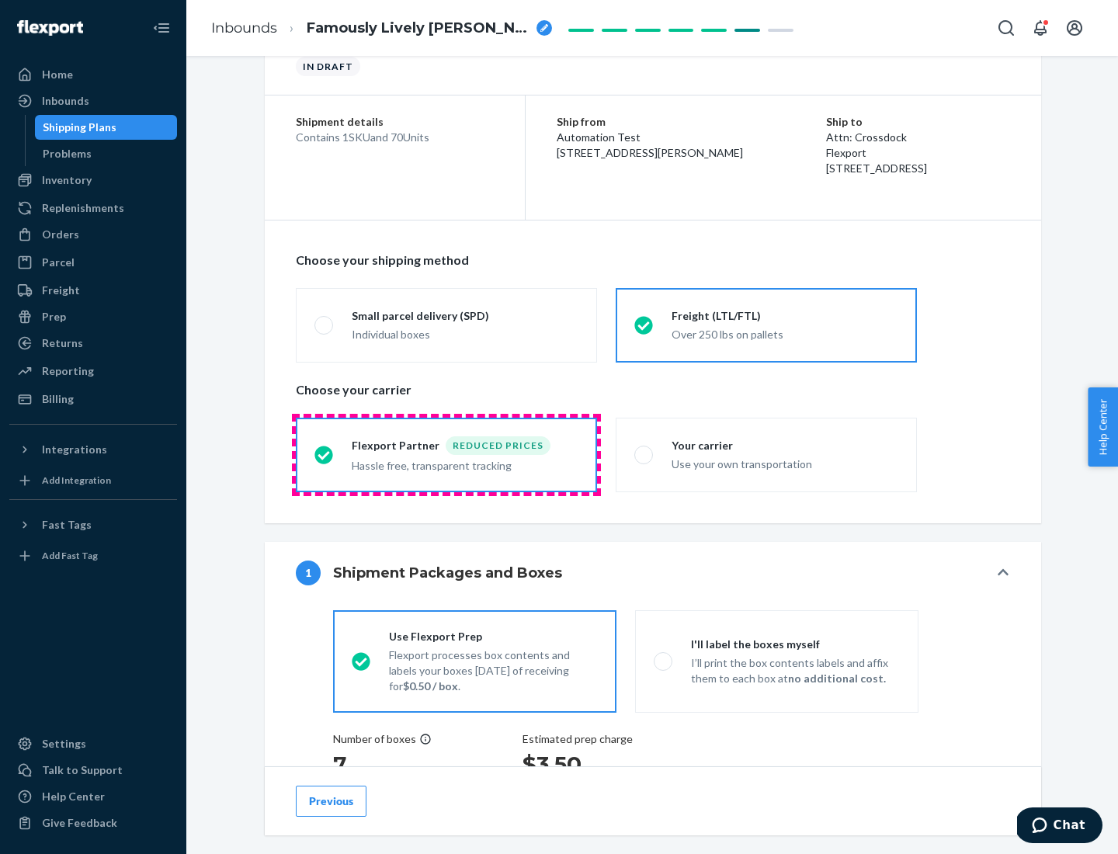
click at [446, 455] on div "Hassle free, transparent tracking" at bounding box center [465, 464] width 227 height 19
click at [325, 454] on input "Flexport Partner Reduced prices Hassle free, transparent tracking" at bounding box center [319, 455] width 10 height 10
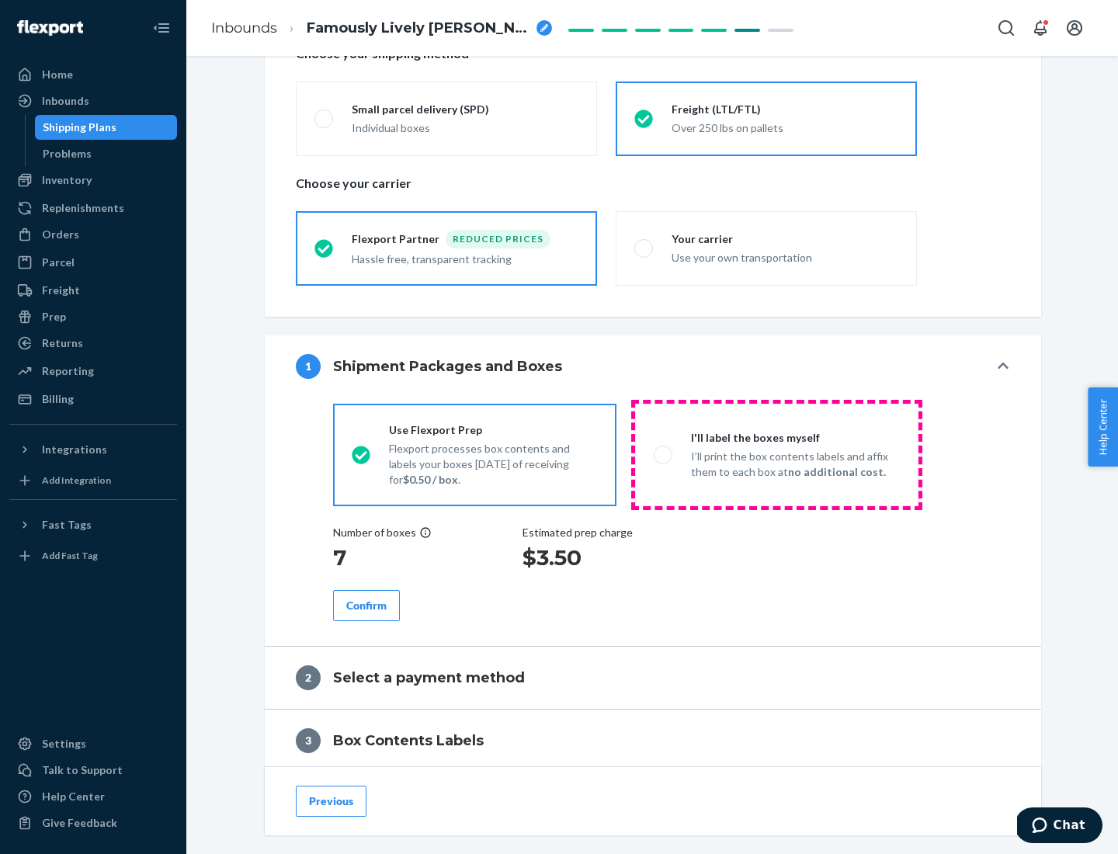
click at [776, 454] on p "I’ll print the box contents labels and affix them to each box at no additional …" at bounding box center [795, 464] width 209 height 31
click at [664, 454] on input "I'll label the boxes myself I’ll print the box contents labels and affix them t…" at bounding box center [659, 455] width 10 height 10
radio input "true"
radio input "false"
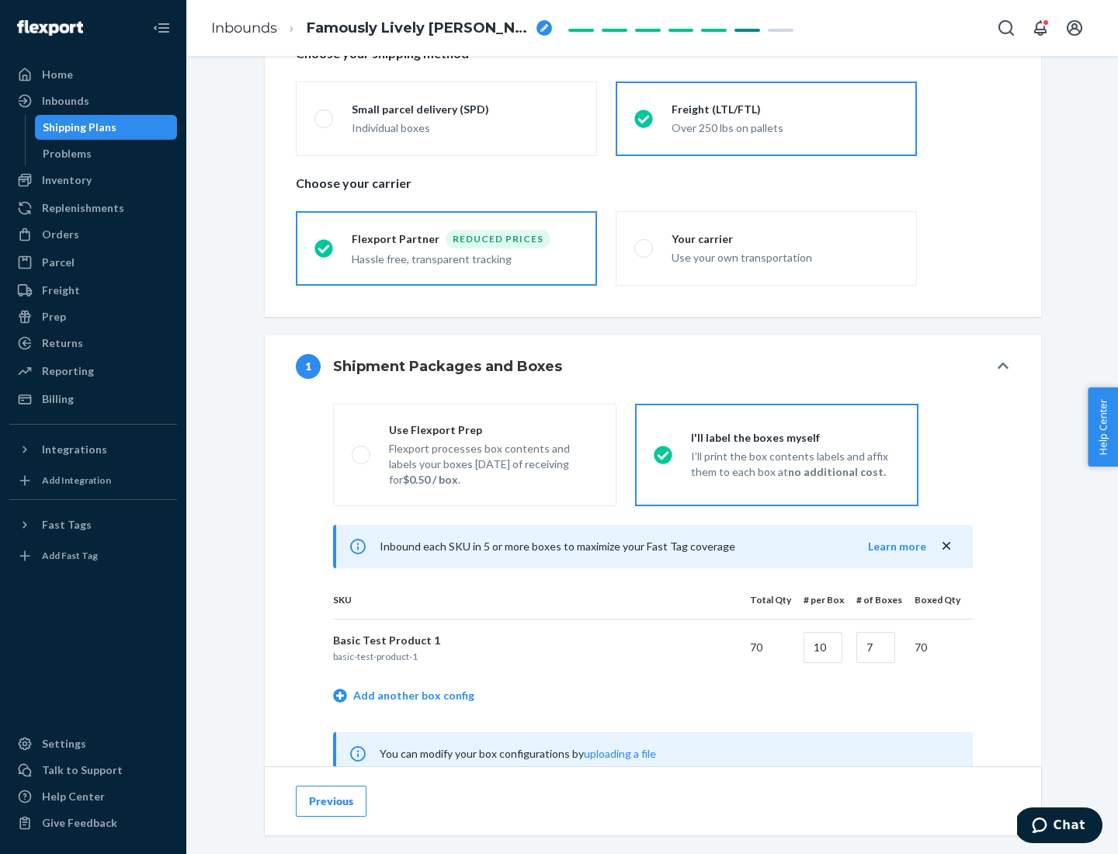
scroll to position [485, 0]
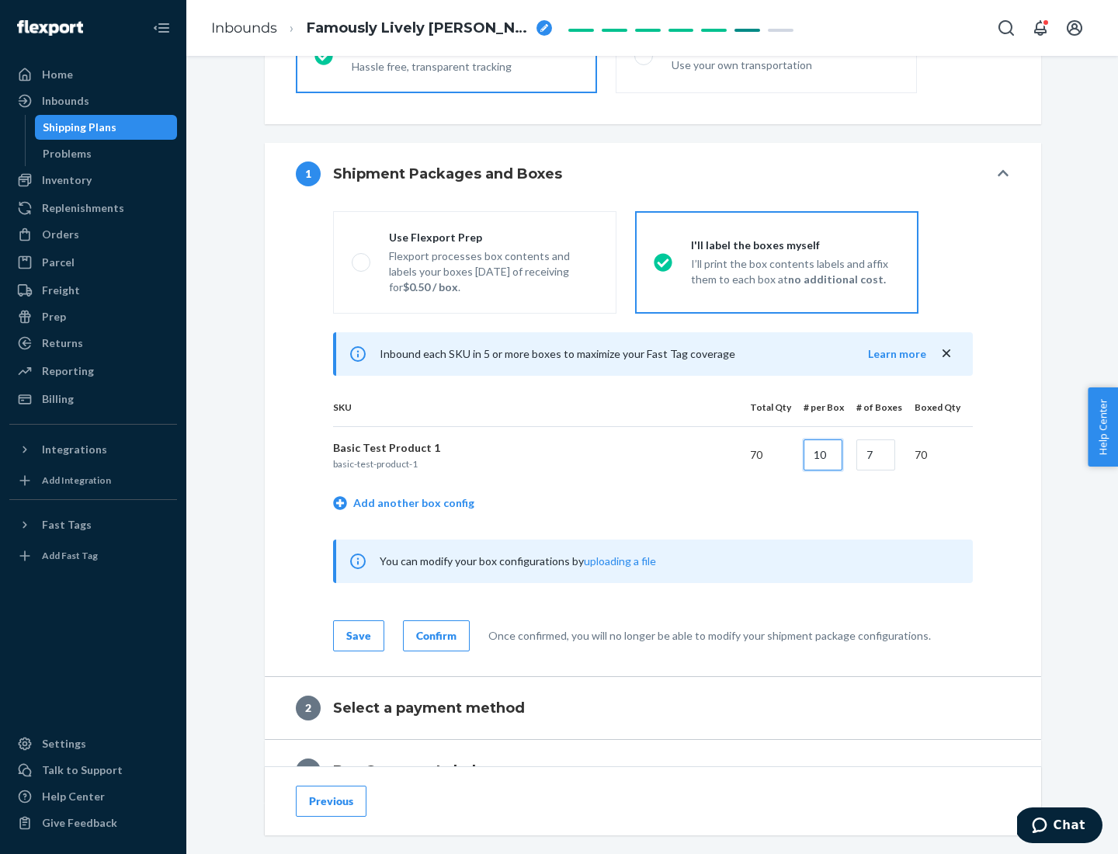
type input "10"
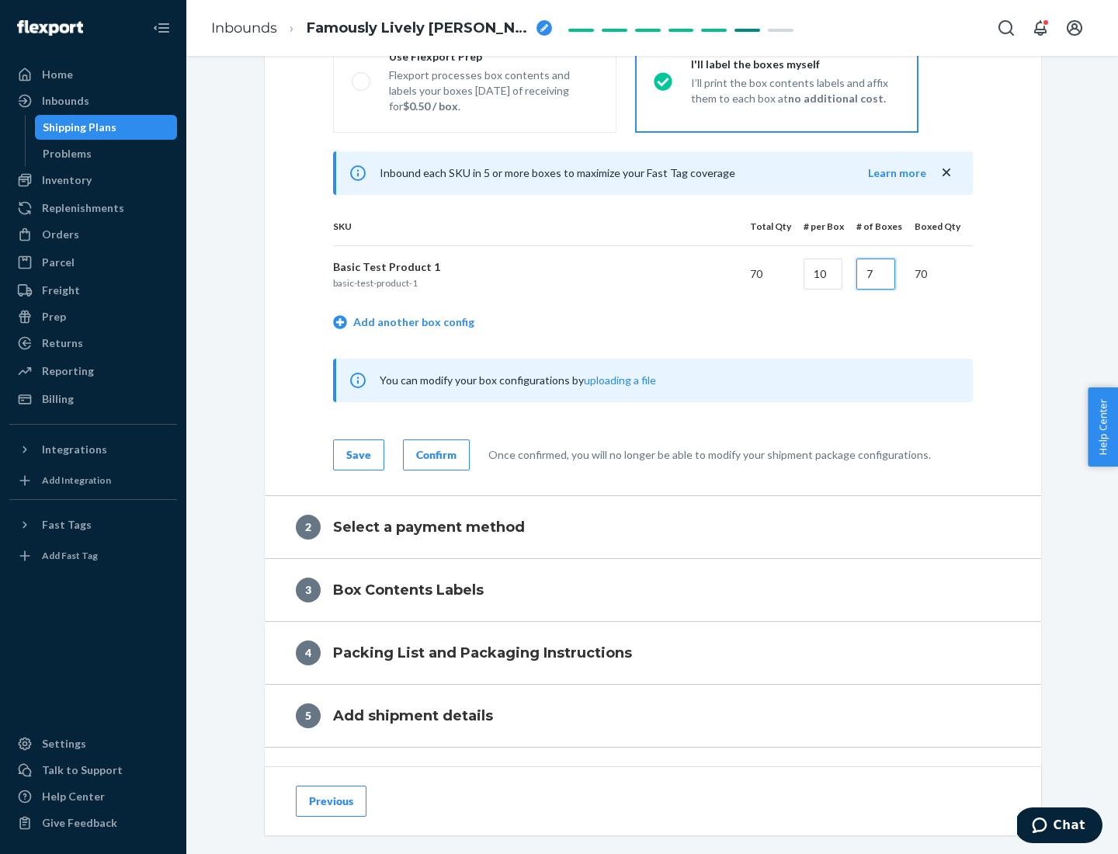
type input "7"
click at [434, 454] on div "Confirm" at bounding box center [436, 455] width 40 height 16
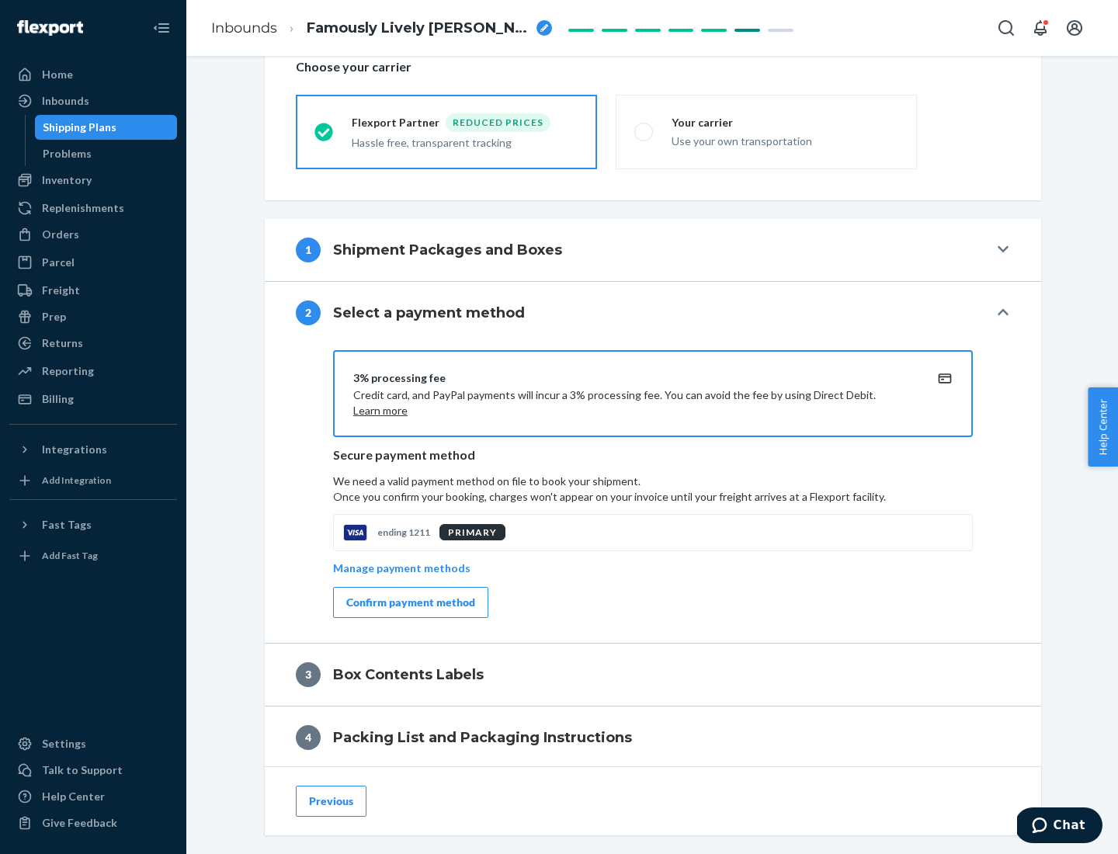
scroll to position [557, 0]
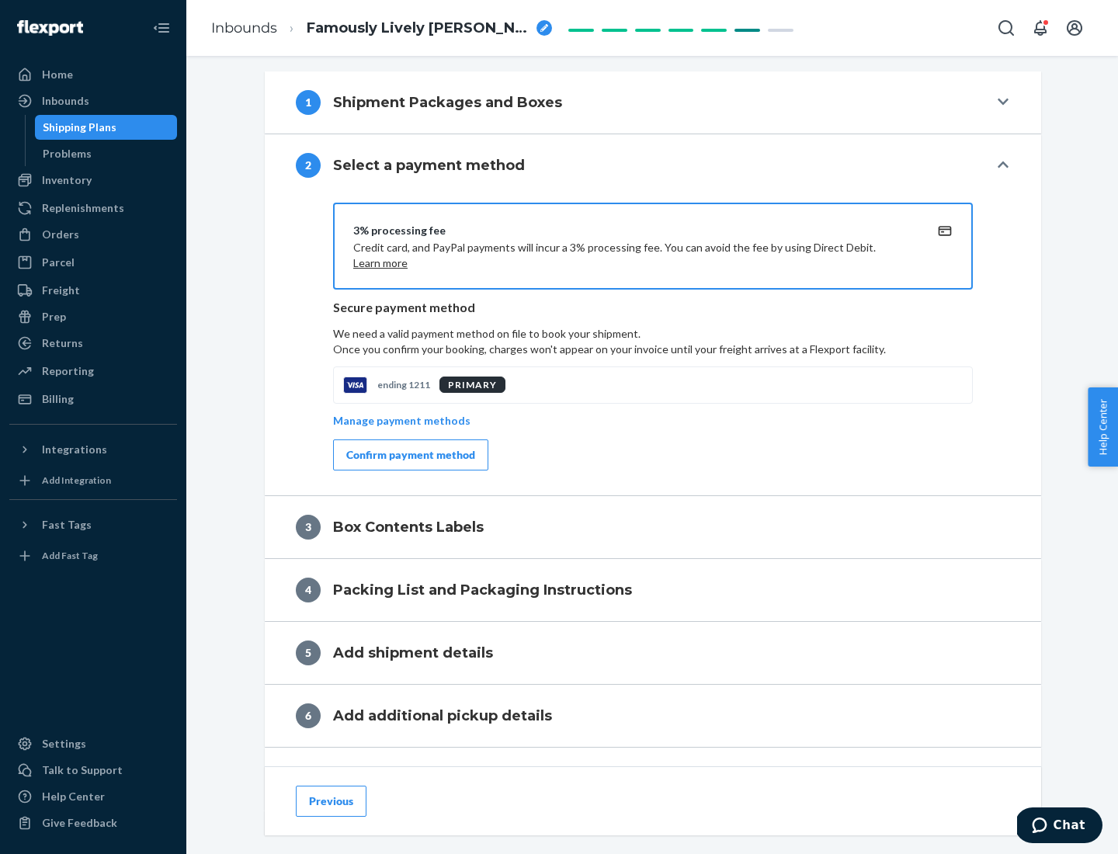
click at [409, 455] on div "Confirm payment method" at bounding box center [410, 455] width 129 height 16
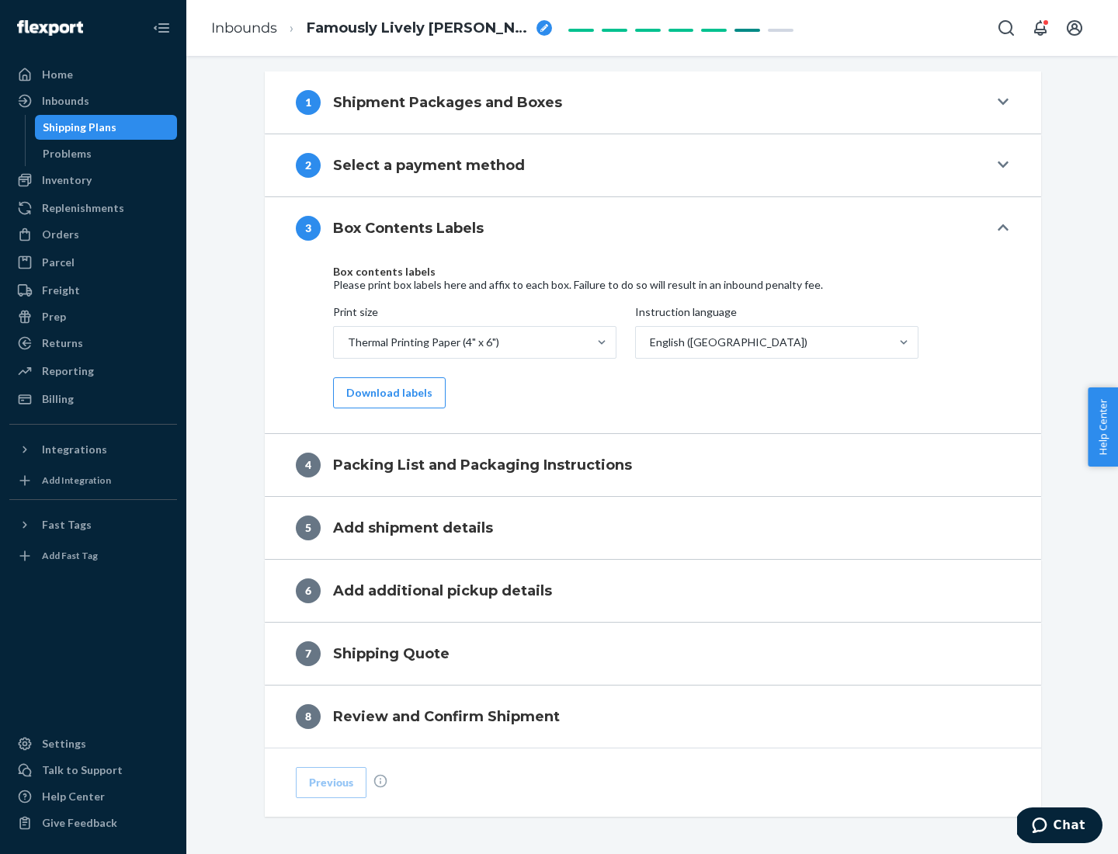
scroll to position [495, 0]
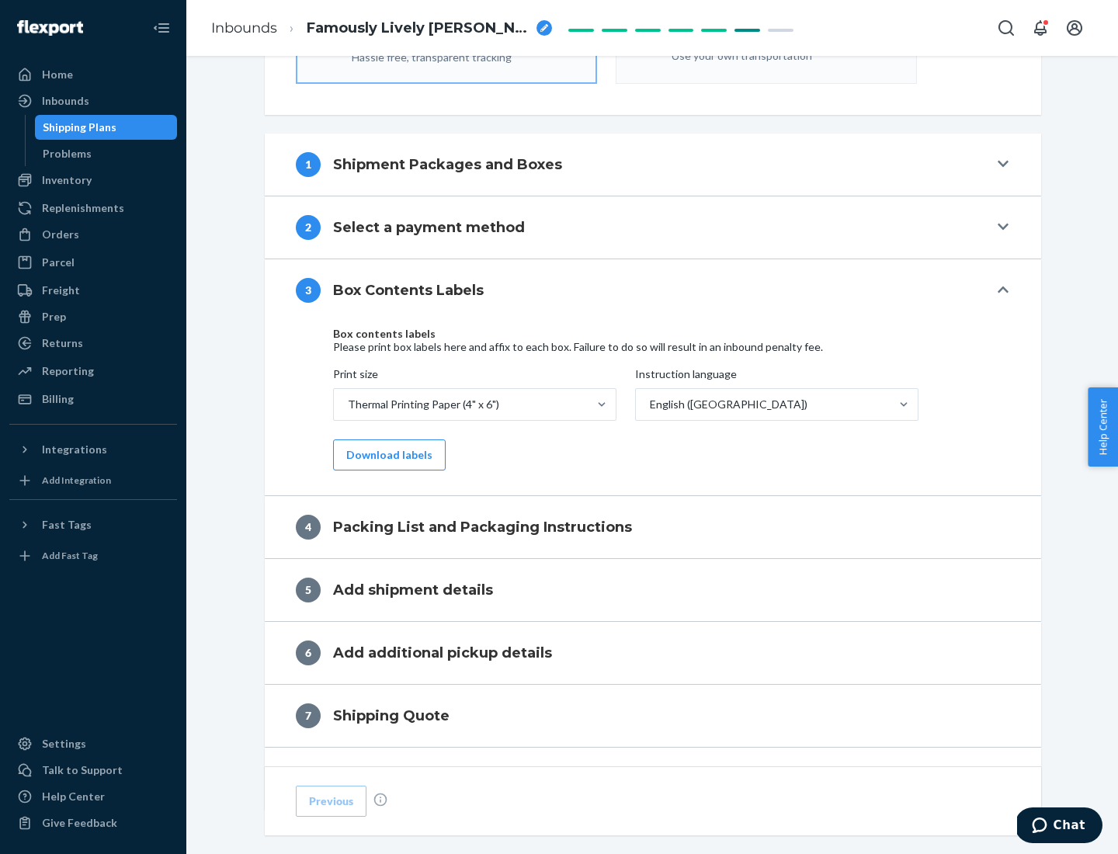
click at [386, 455] on button "Download labels" at bounding box center [389, 454] width 113 height 31
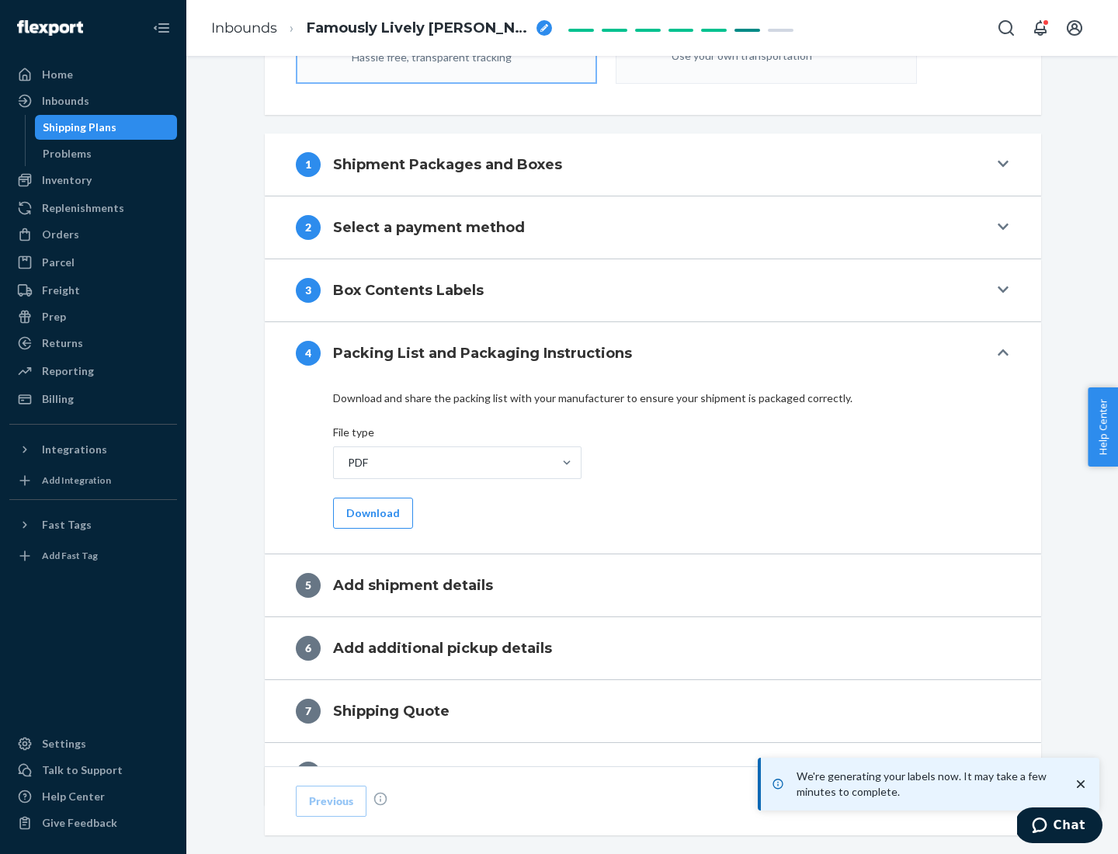
scroll to position [553, 0]
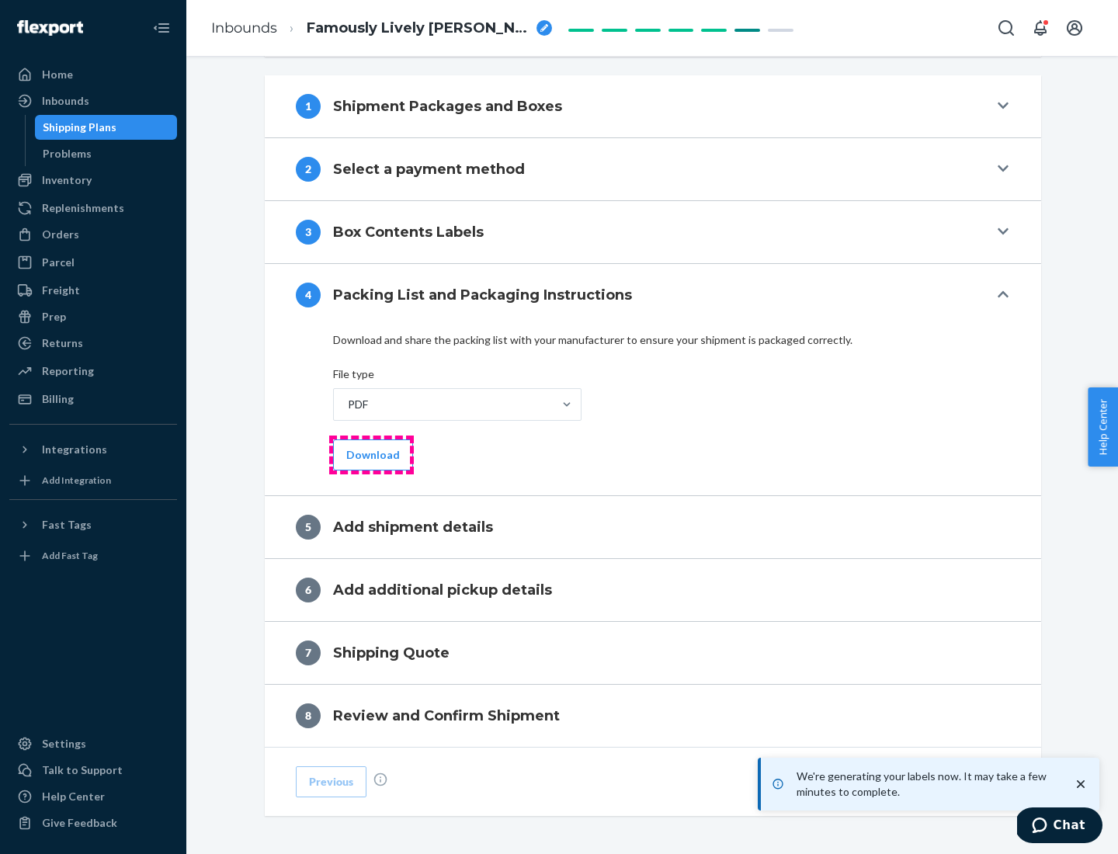
click at [371, 454] on button "Download" at bounding box center [373, 454] width 80 height 31
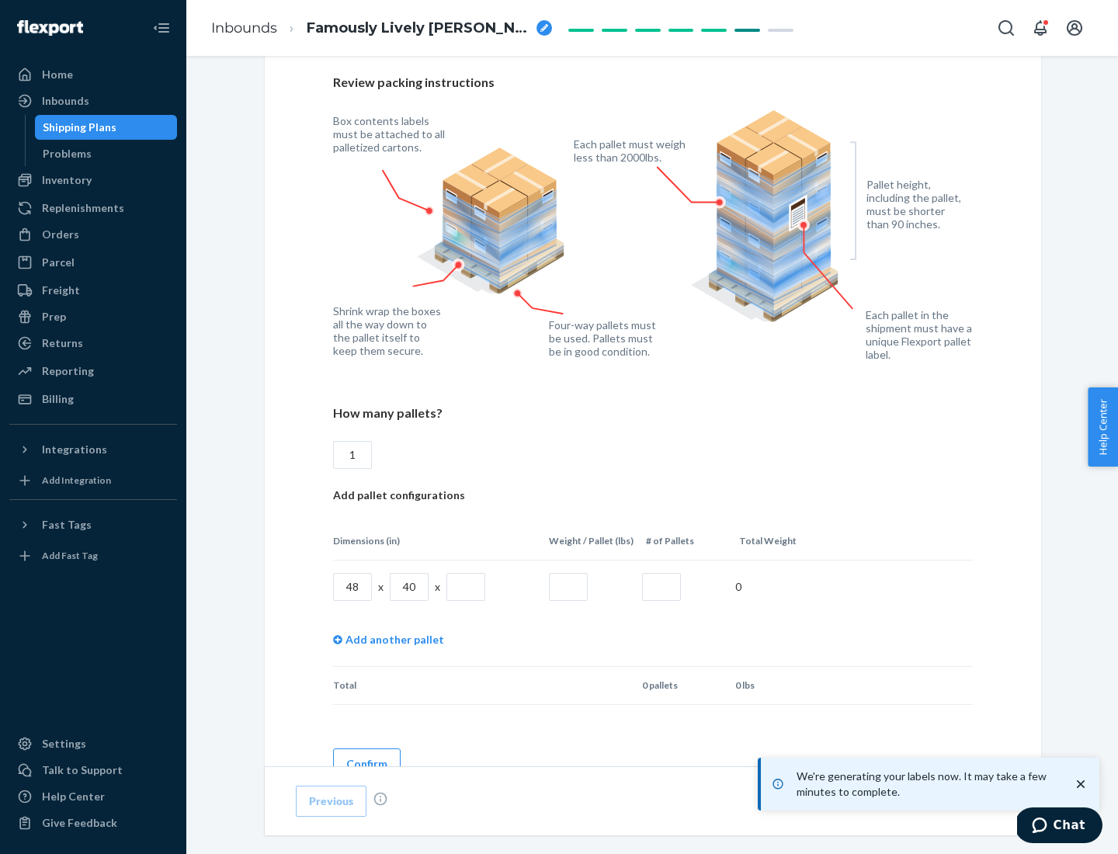
scroll to position [1128, 0]
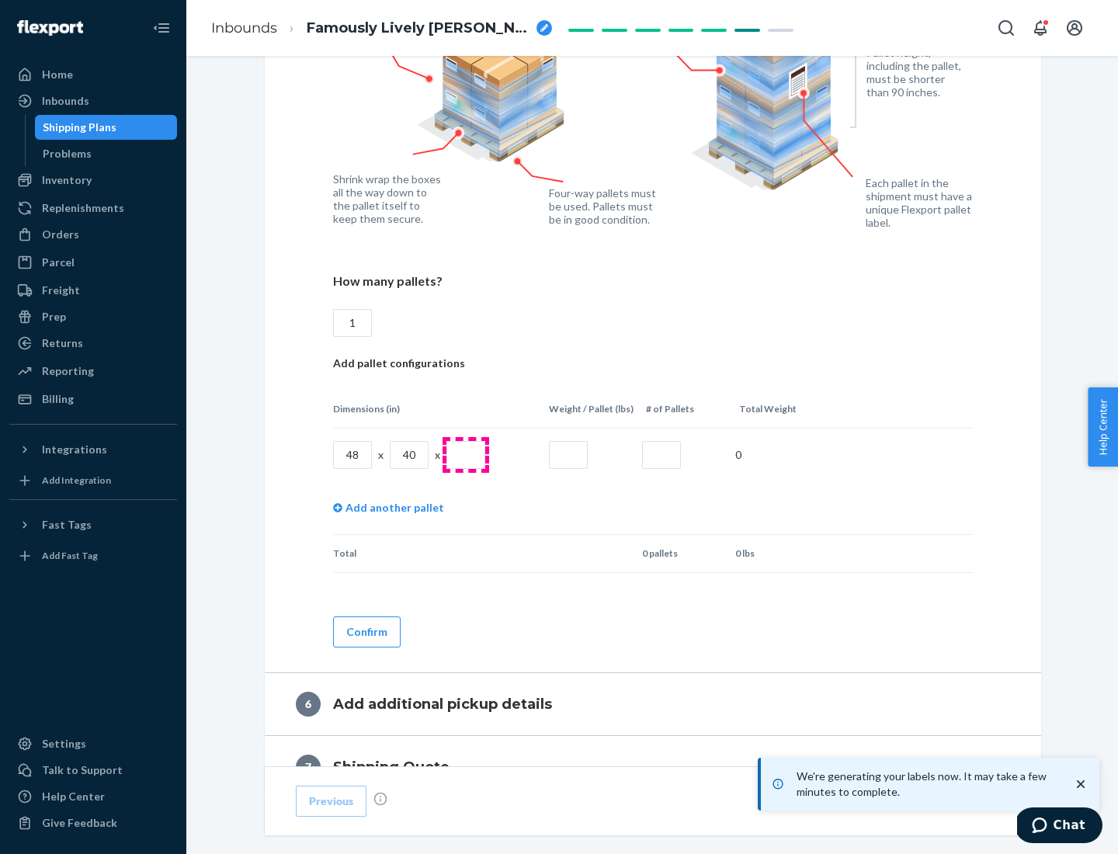
type input "1"
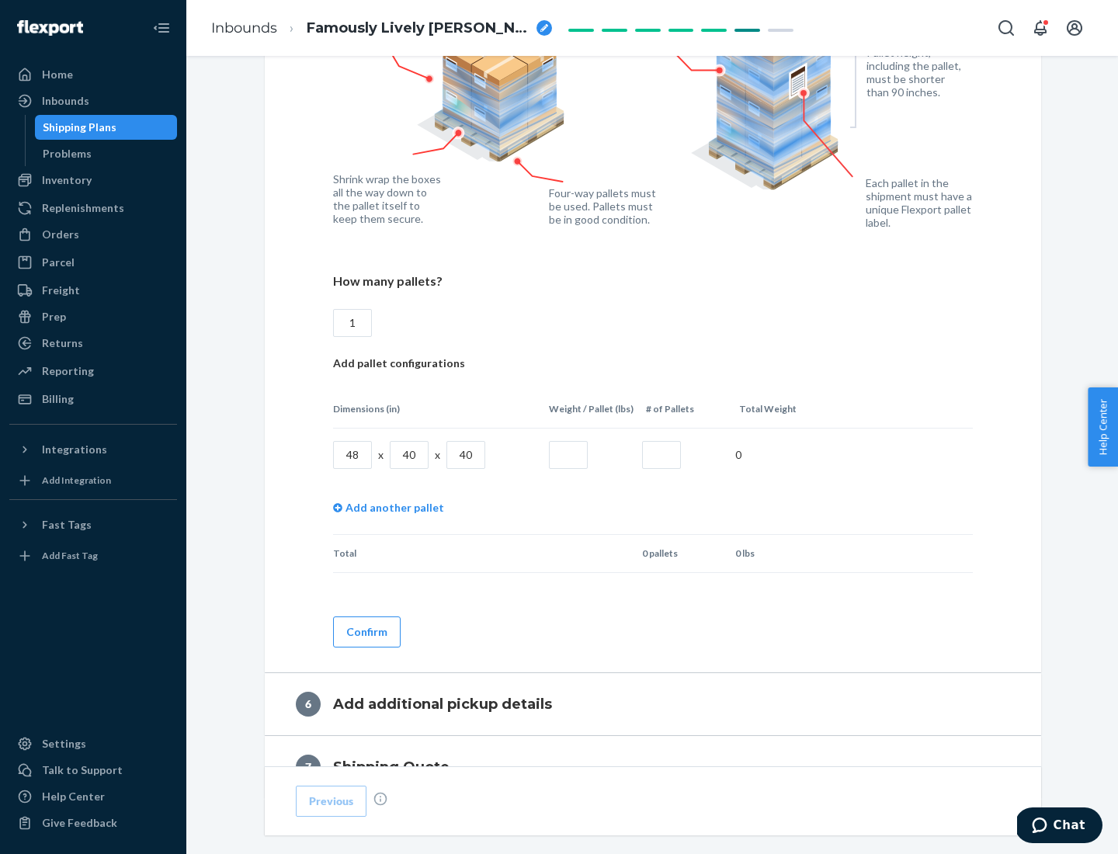
type input "40"
type input "200"
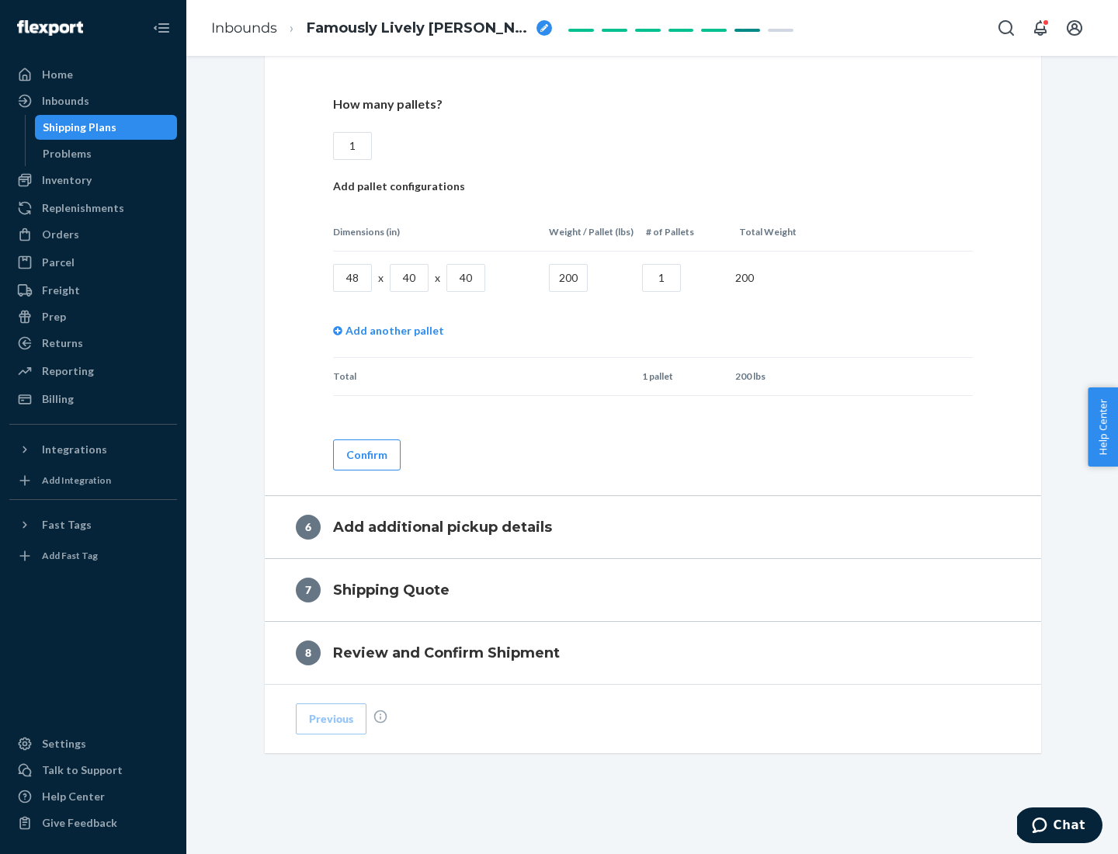
type input "1"
click at [366, 454] on button "Confirm" at bounding box center [367, 454] width 68 height 31
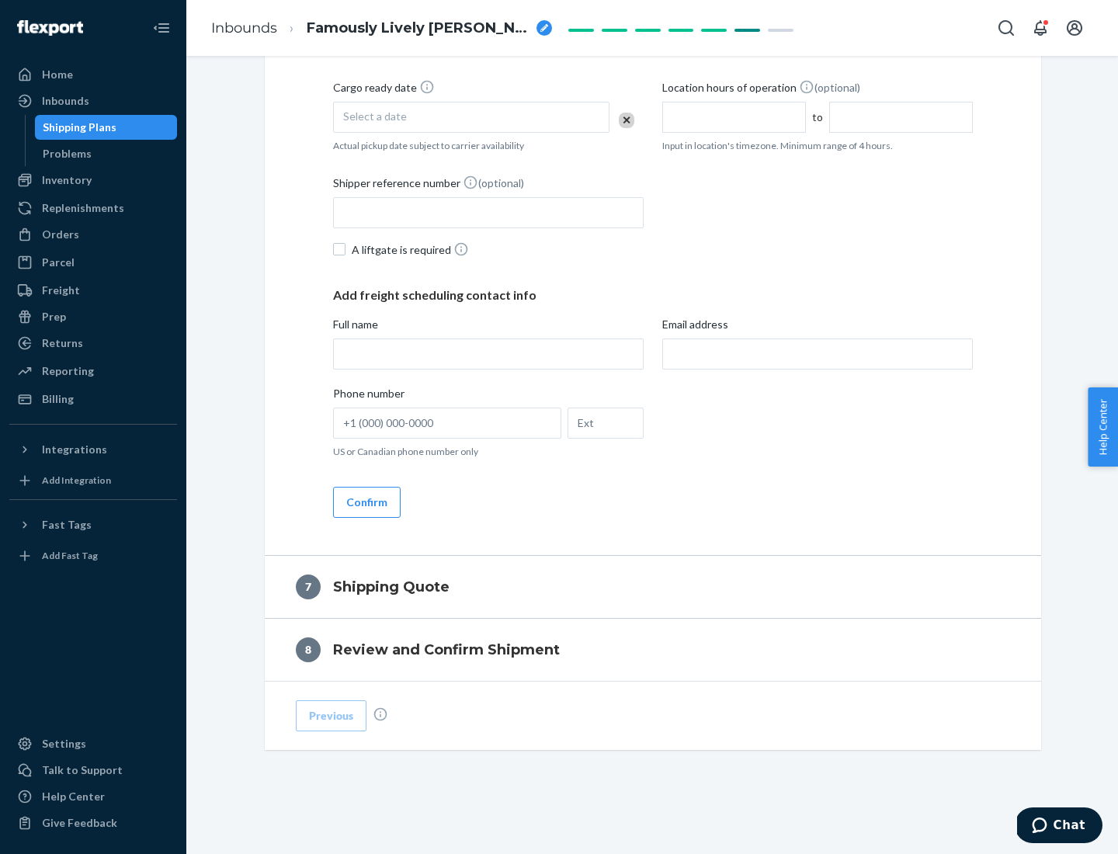
scroll to position [594, 0]
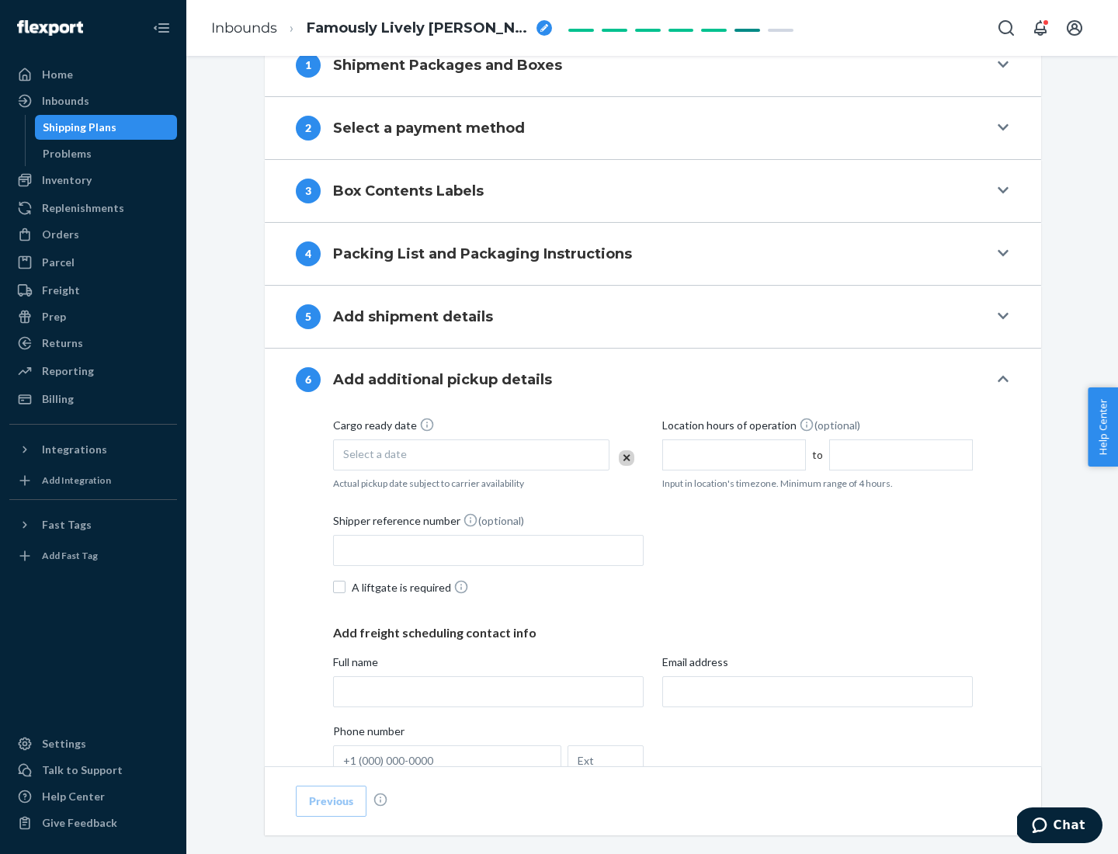
click at [471, 454] on div "Select a date" at bounding box center [471, 454] width 276 height 31
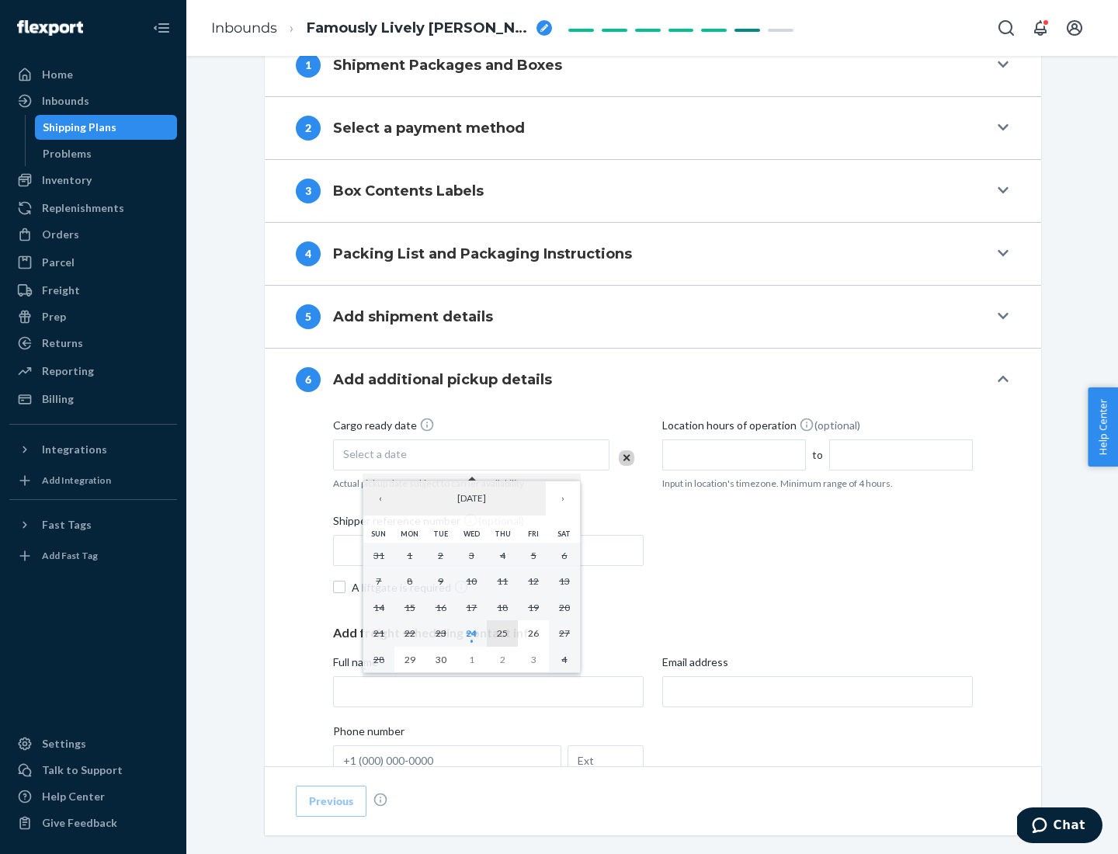
click at [502, 633] on abbr "25" at bounding box center [502, 633] width 11 height 12
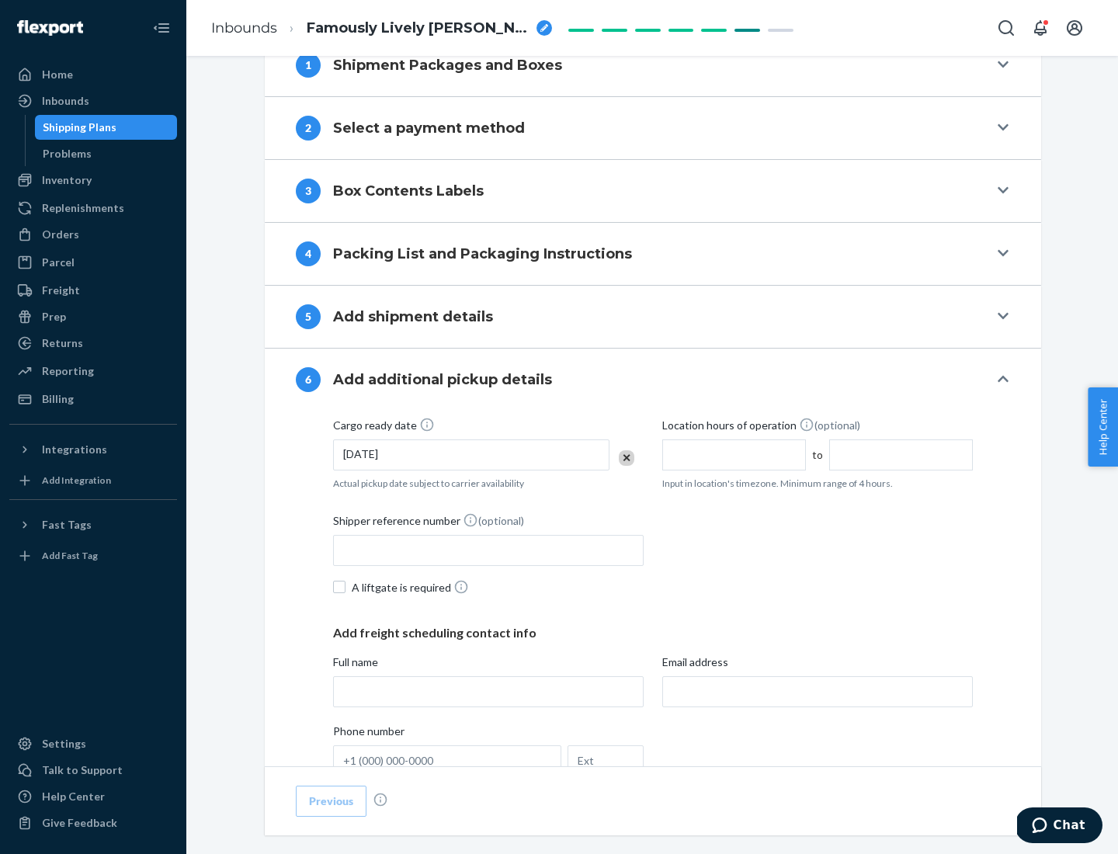
scroll to position [831, 0]
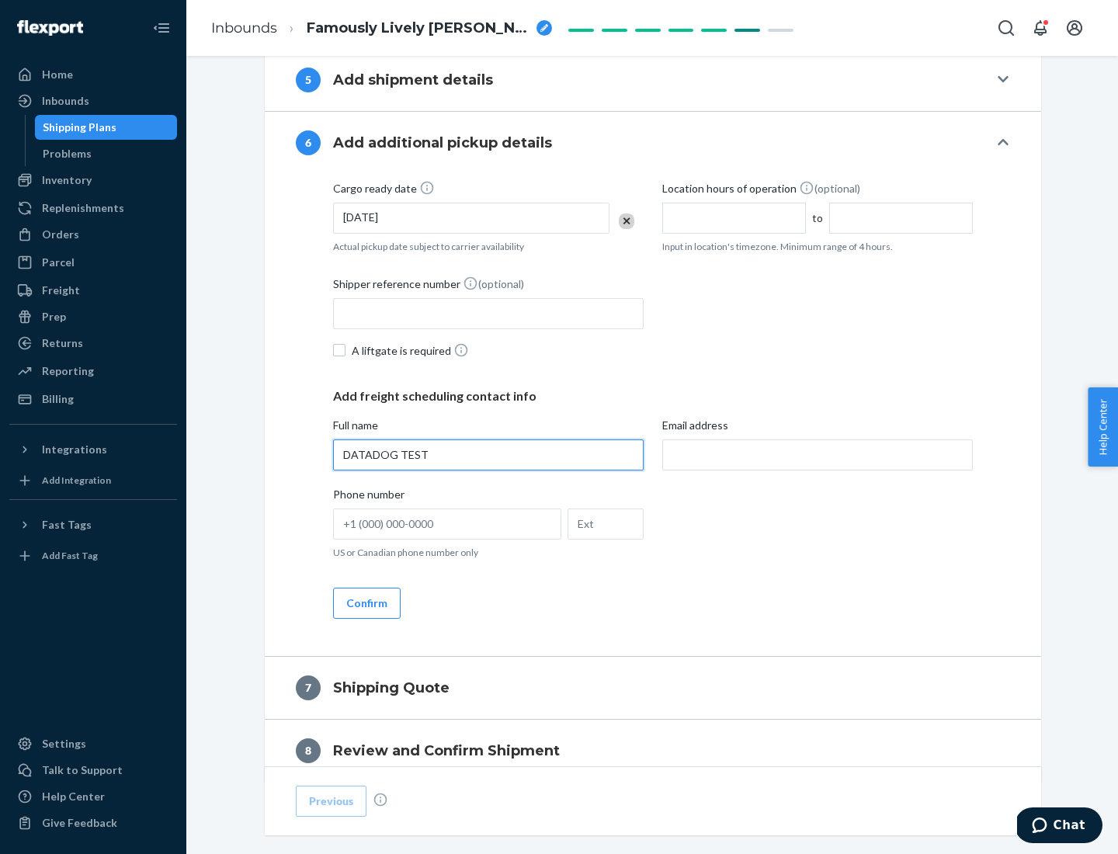
type input "DATADOG TEST"
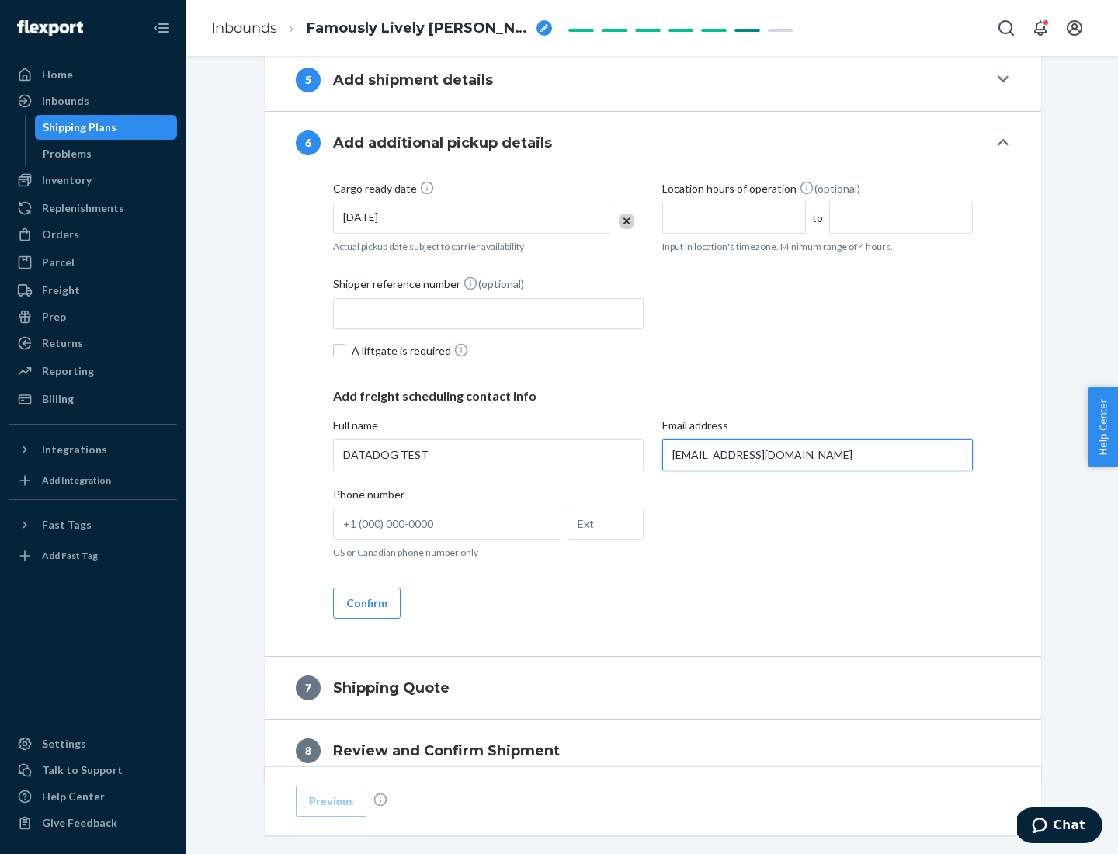
scroll to position [900, 0]
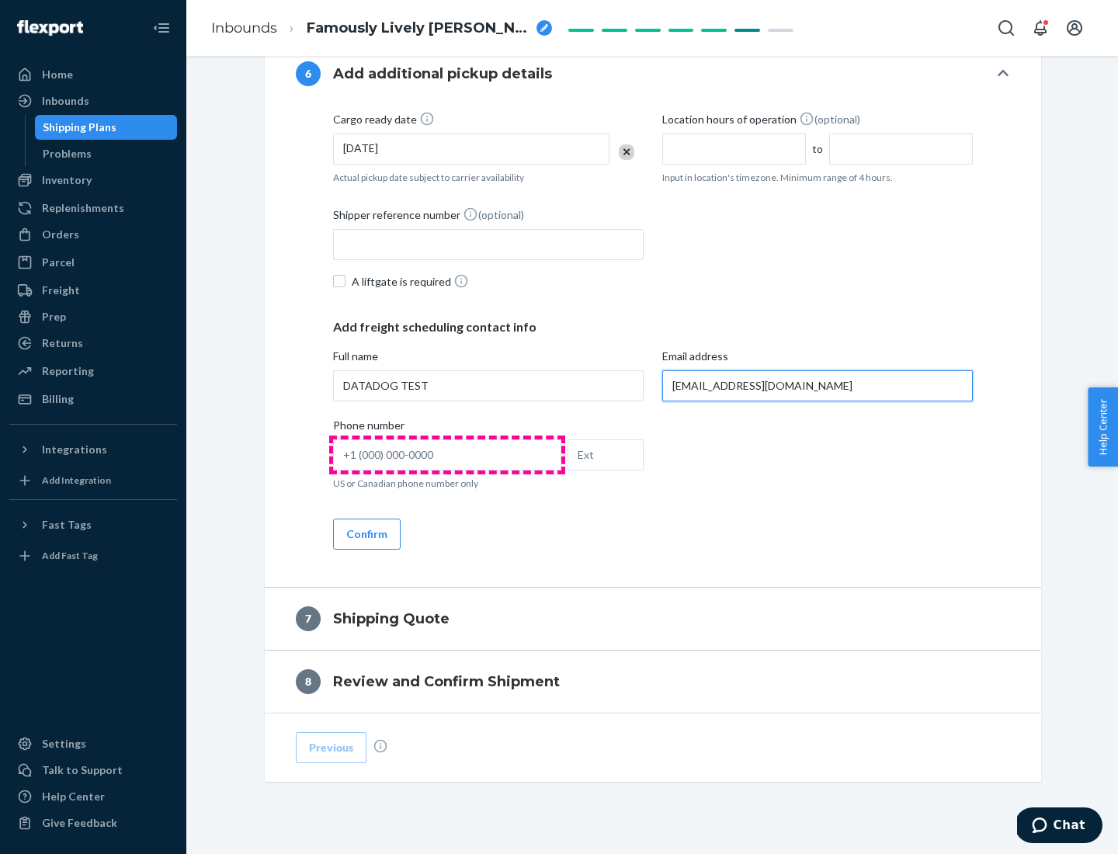
type input "[EMAIL_ADDRESS][DOMAIN_NAME]"
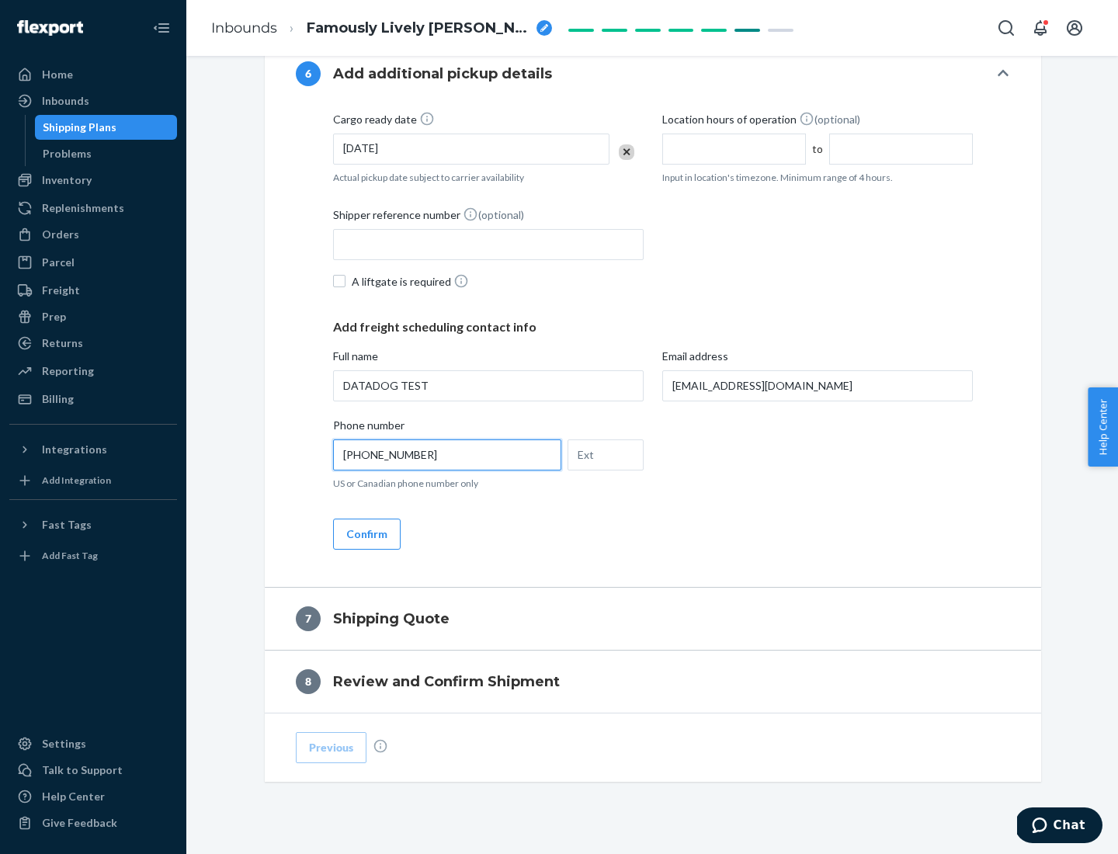
scroll to position [932, 0]
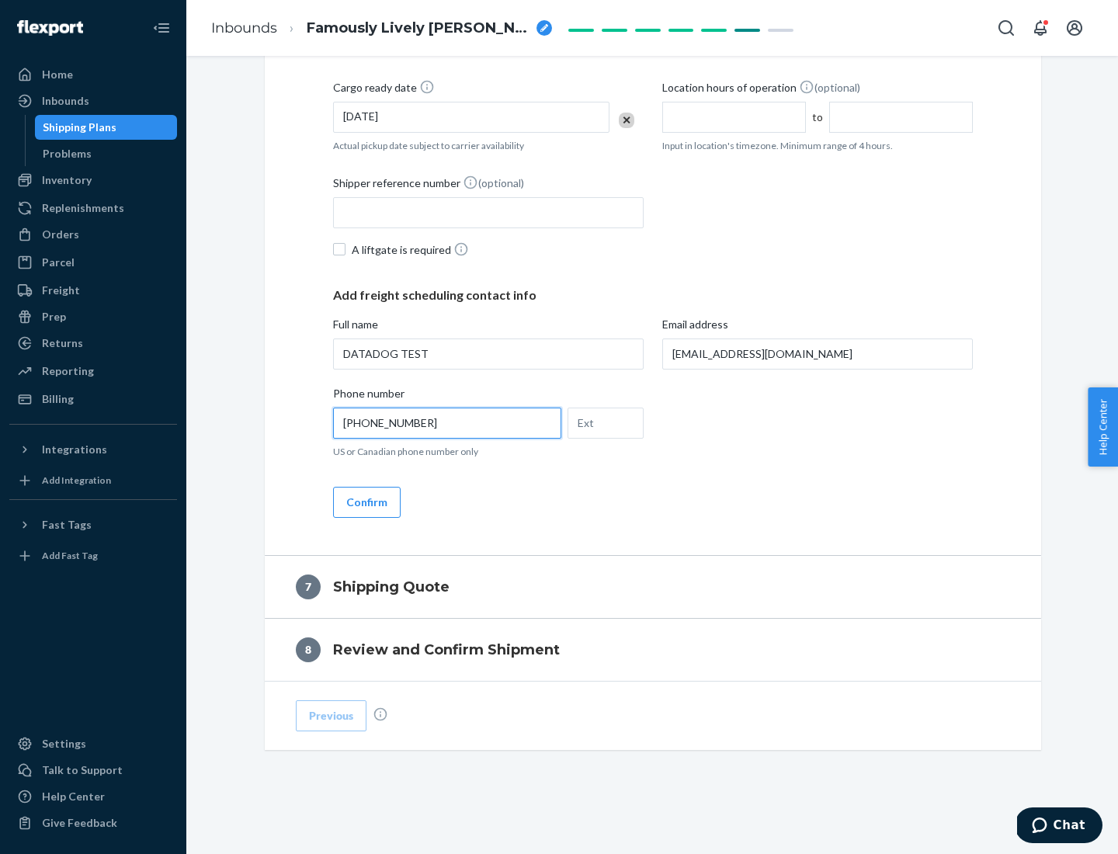
type input "[PHONE_NUMBER]"
click at [366, 502] on button "Confirm" at bounding box center [367, 502] width 68 height 31
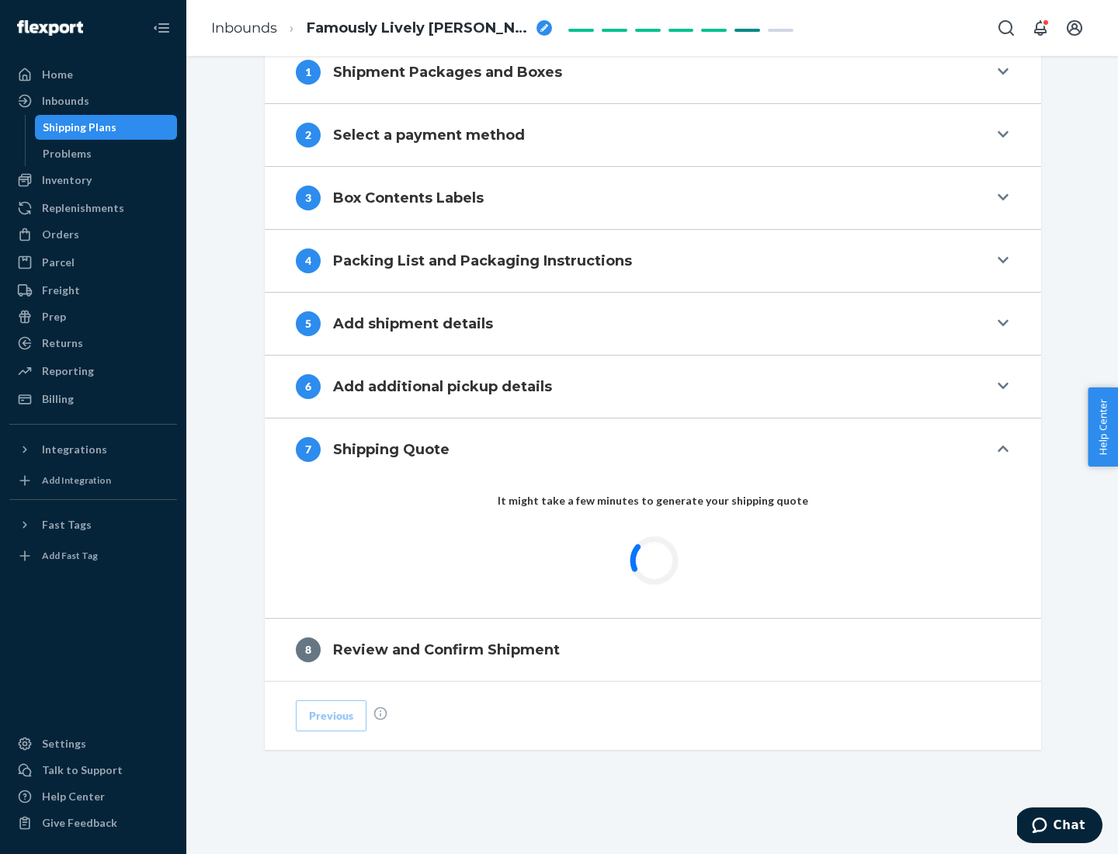
scroll to position [643, 0]
